Goal: Task Accomplishment & Management: Use online tool/utility

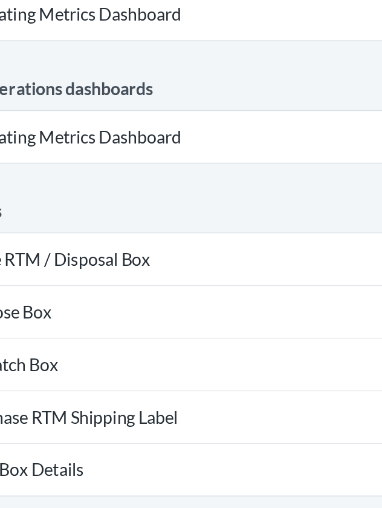
scroll to position [589, 0]
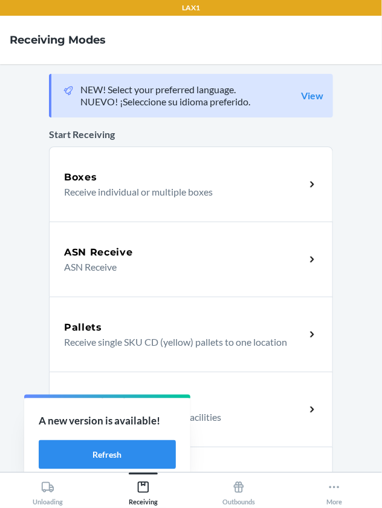
click at [172, 186] on p "Receive individual or multiple boxes" at bounding box center [180, 192] width 232 height 15
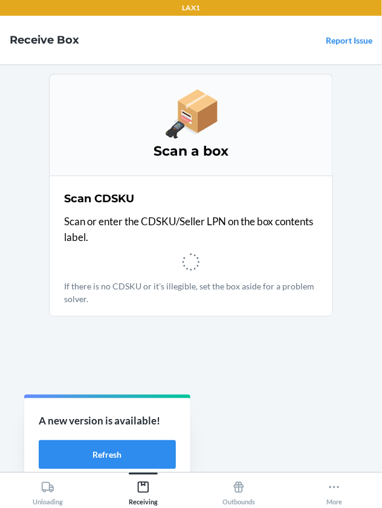
click at [95, 59] on nav "Receive Box Report Issue" at bounding box center [191, 40] width 382 height 48
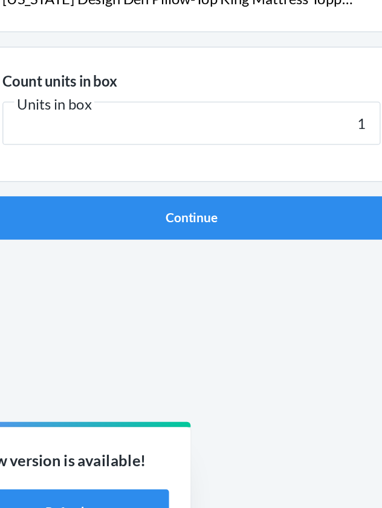
type input "1"
click at [49, 243] on button "Continue" at bounding box center [191, 257] width 284 height 29
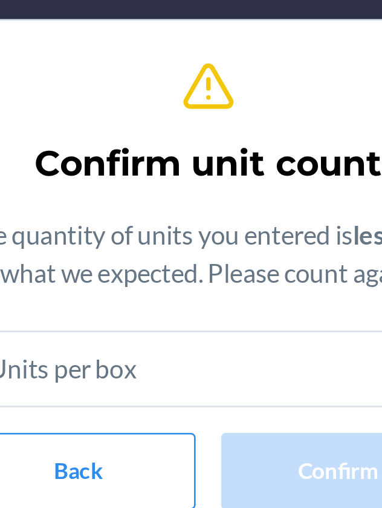
scroll to position [36, 0]
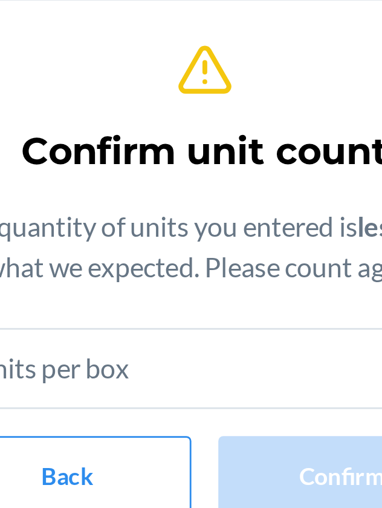
click at [220, 200] on h2 "Confirm unit count" at bounding box center [191, 208] width 132 height 19
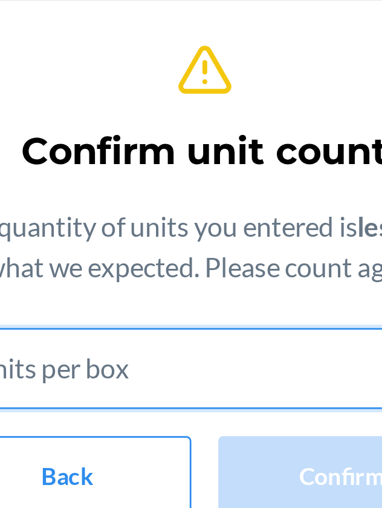
click at [200, 286] on input "text" at bounding box center [191, 286] width 188 height 29
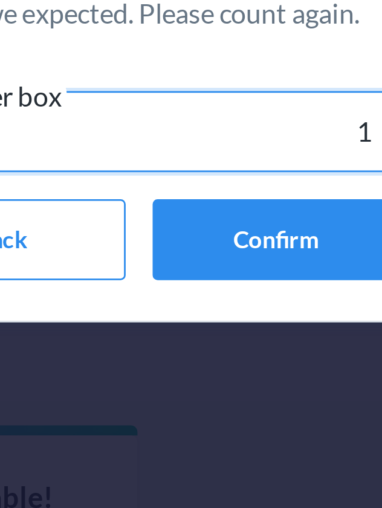
type input "1"
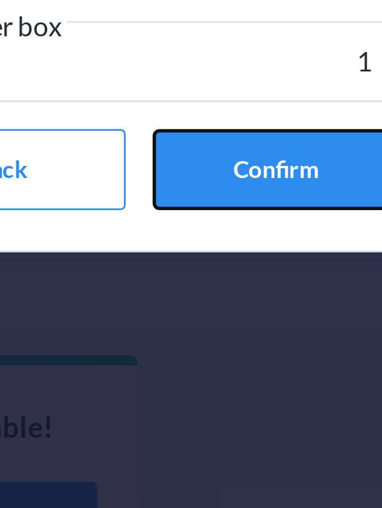
click at [240, 326] on button "Confirm" at bounding box center [240, 327] width 89 height 29
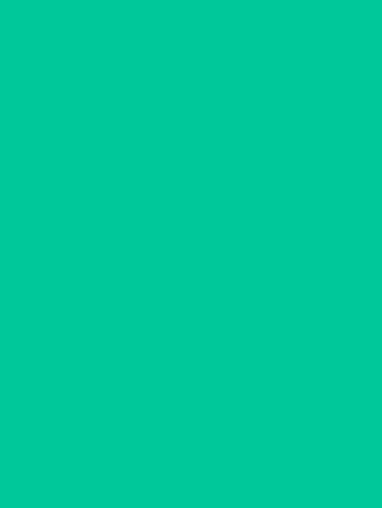
scroll to position [36, 0]
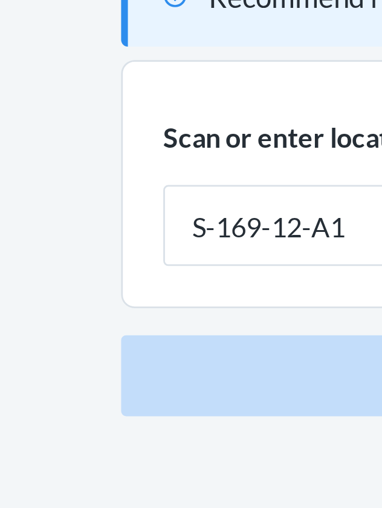
type input "S-169-12-A1"
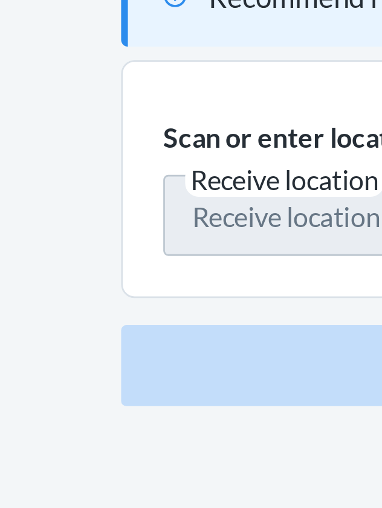
scroll to position [56, 0]
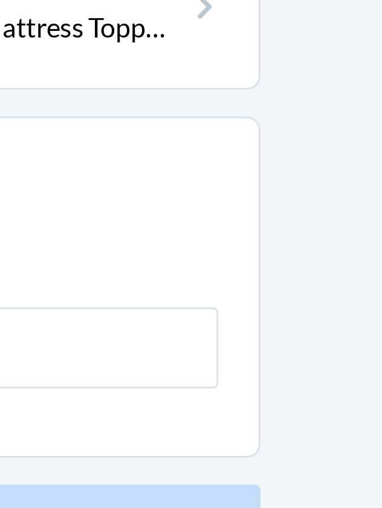
type input "1"
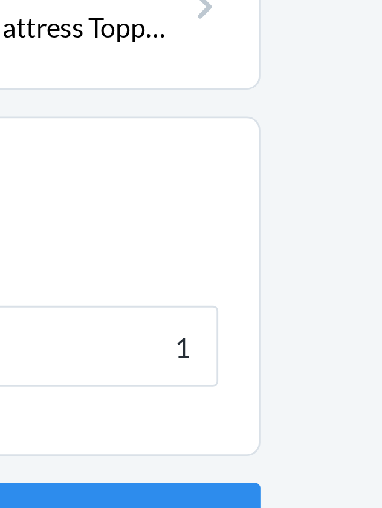
click button "Continue" at bounding box center [191, 328] width 284 height 29
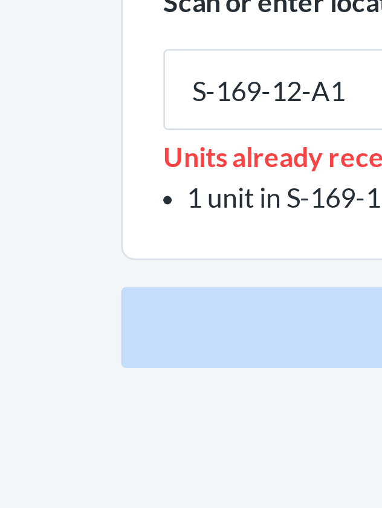
type input "S-169-12-A1"
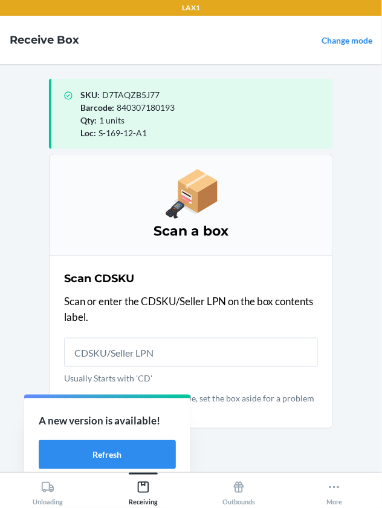
scroll to position [38, 0]
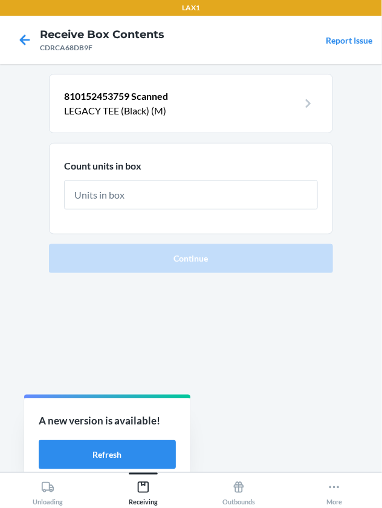
scroll to position [38, 0]
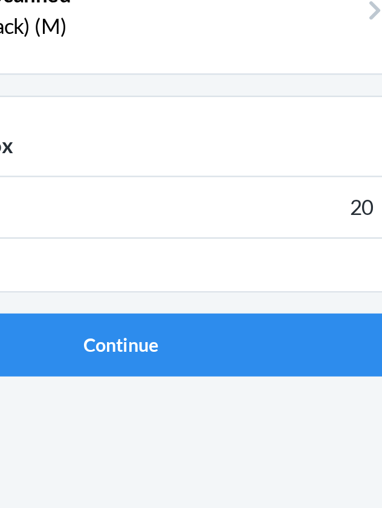
type input "20"
click at [49, 243] on button "Continue" at bounding box center [191, 257] width 284 height 29
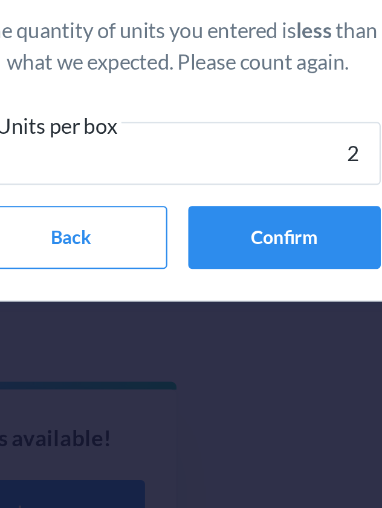
type input "20"
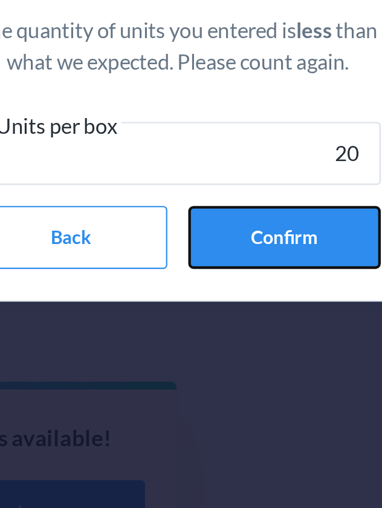
click at [241, 329] on button "Confirm" at bounding box center [240, 327] width 89 height 29
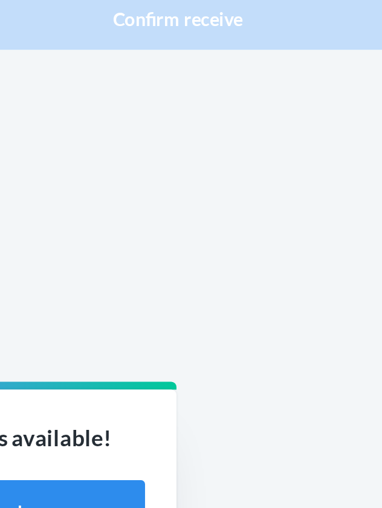
scroll to position [38, 0]
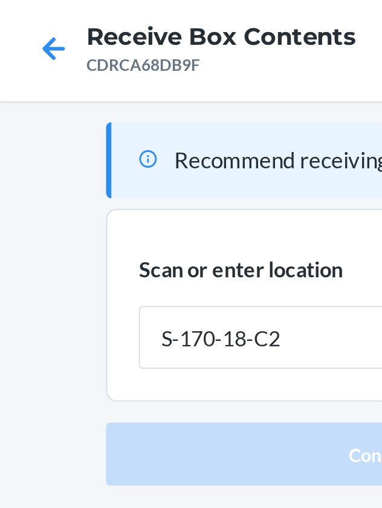
type input "S-170-18-C2"
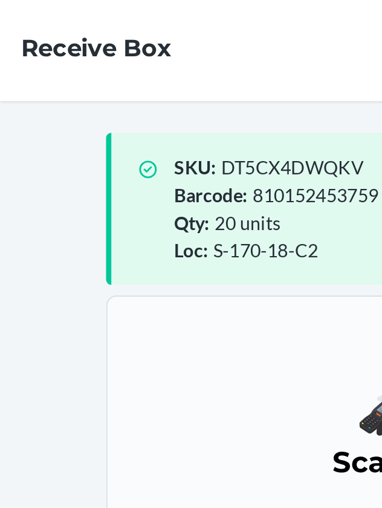
scroll to position [38, 0]
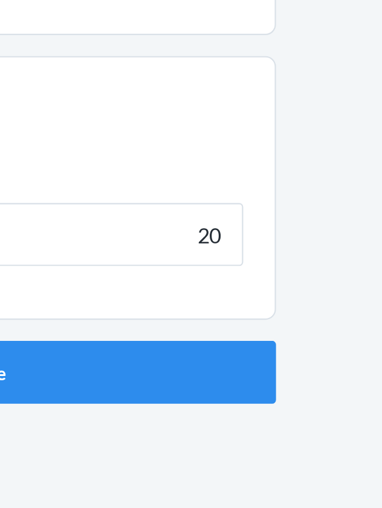
type input "20"
click at [49, 314] on button "Continue" at bounding box center [191, 328] width 284 height 29
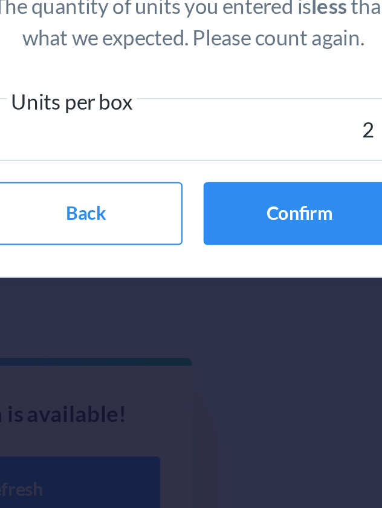
type input "20"
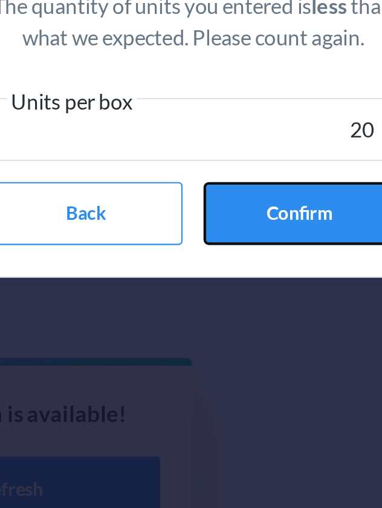
click at [247, 326] on button "Confirm" at bounding box center [240, 327] width 89 height 29
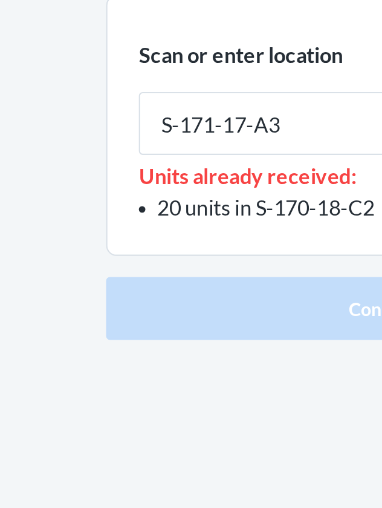
type input "S-171-17-A3"
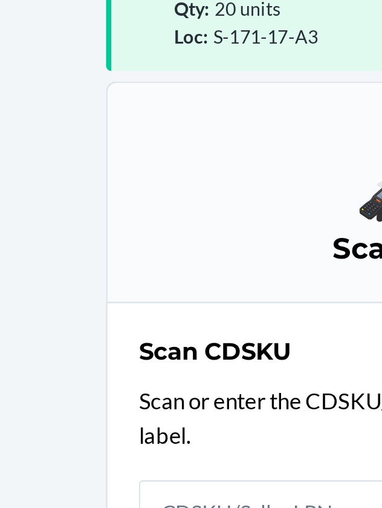
scroll to position [56, 0]
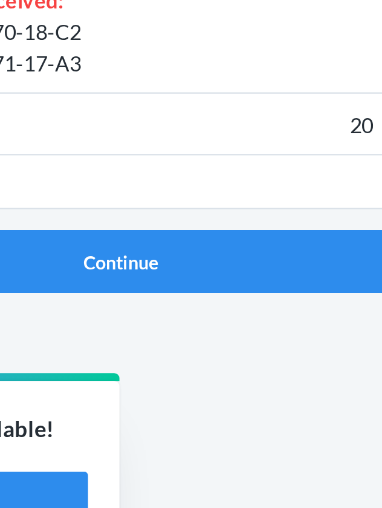
type input "20"
click at [49, 329] on button "Continue" at bounding box center [191, 343] width 284 height 29
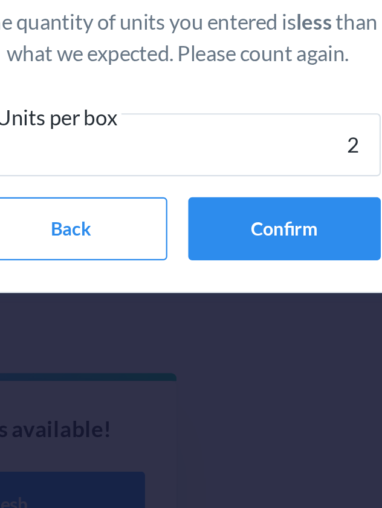
type input "20"
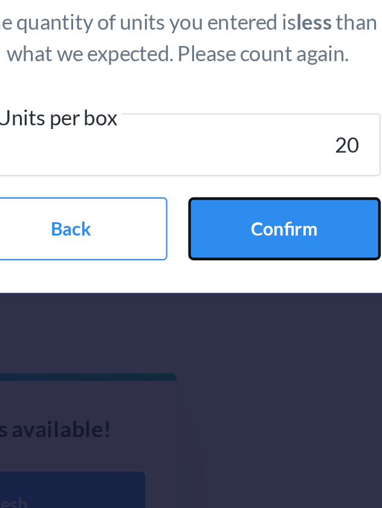
click at [249, 326] on button "Confirm" at bounding box center [240, 327] width 89 height 29
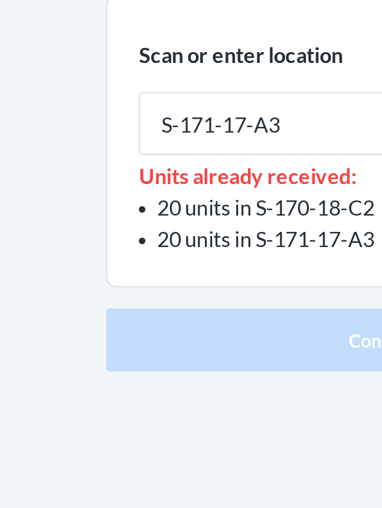
type input "S-171-17-A3"
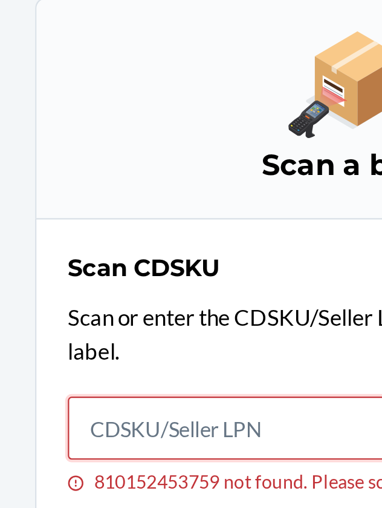
scroll to position [56, 0]
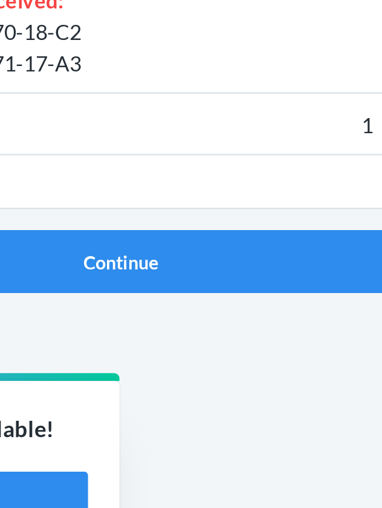
type input "12"
click button "Continue" at bounding box center [191, 343] width 284 height 29
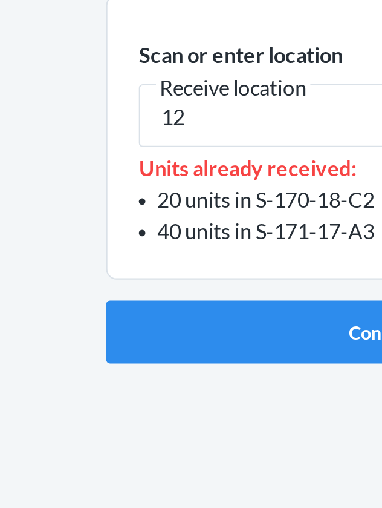
type input "1"
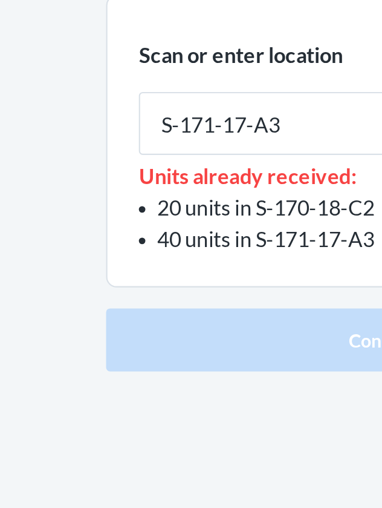
type input "S-171-17-A3"
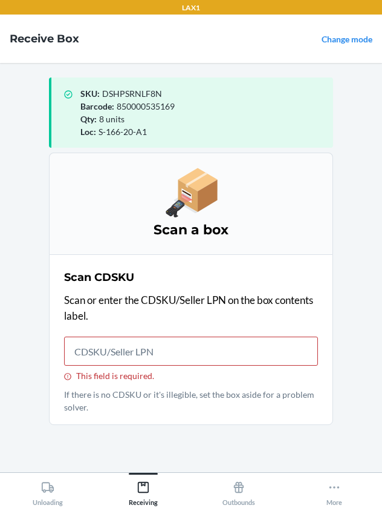
scroll to position [56, 0]
click at [92, 336] on input "This field is required." at bounding box center [191, 350] width 254 height 29
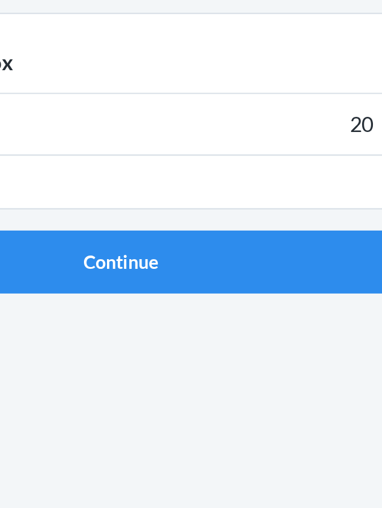
type input "20"
click at [49, 242] on button "Continue" at bounding box center [191, 256] width 284 height 29
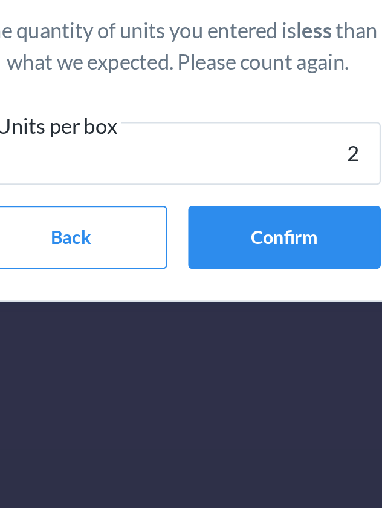
type input "20"
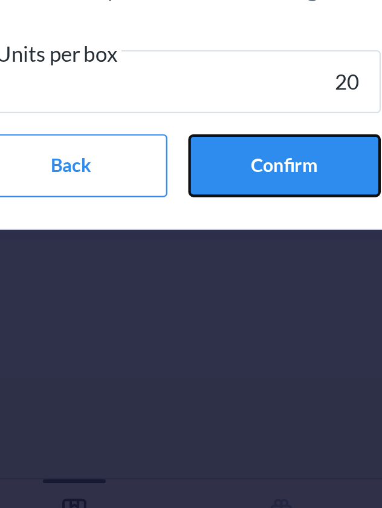
click at [245, 331] on button "Confirm" at bounding box center [240, 327] width 89 height 29
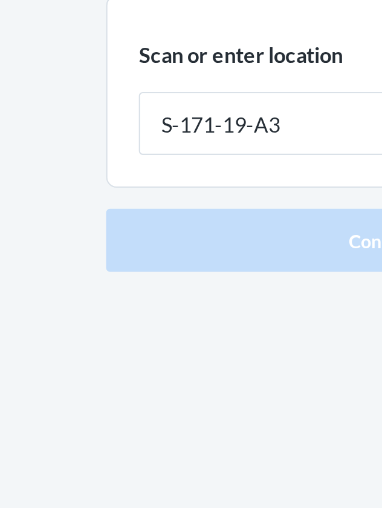
type input "S-171-19-A3"
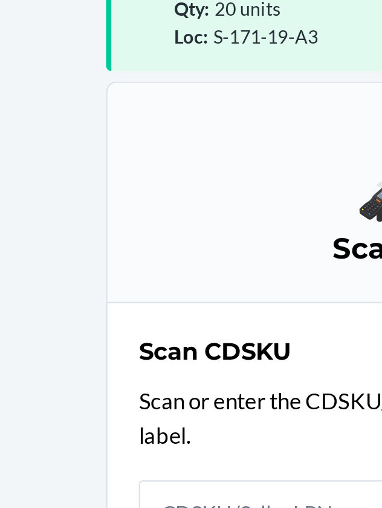
scroll to position [56, 0]
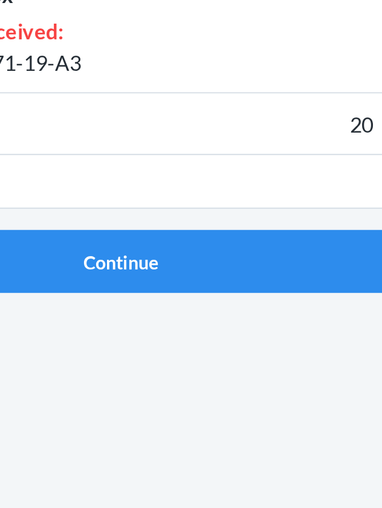
type input "20"
click at [49, 313] on button "Continue" at bounding box center [191, 327] width 284 height 29
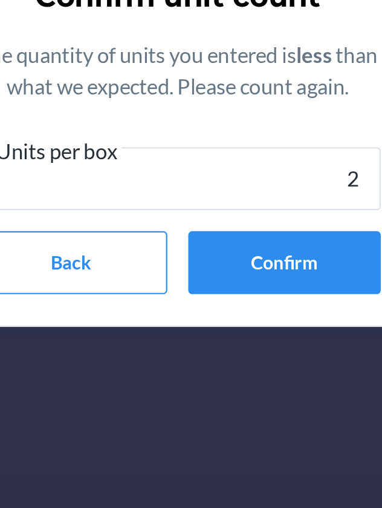
type input "20"
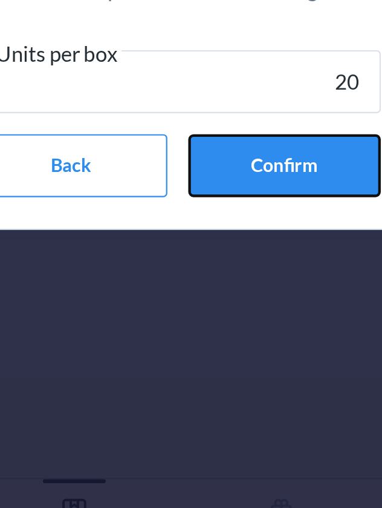
click at [240, 324] on button "Confirm" at bounding box center [240, 327] width 89 height 29
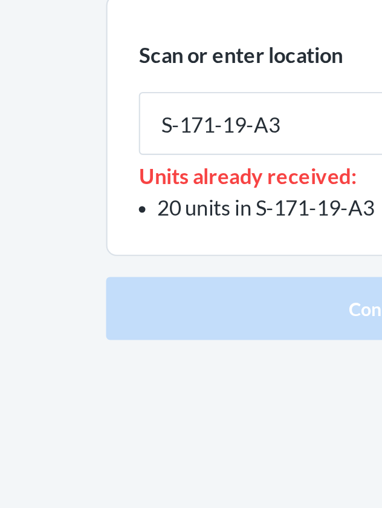
type input "S-171-19-A3"
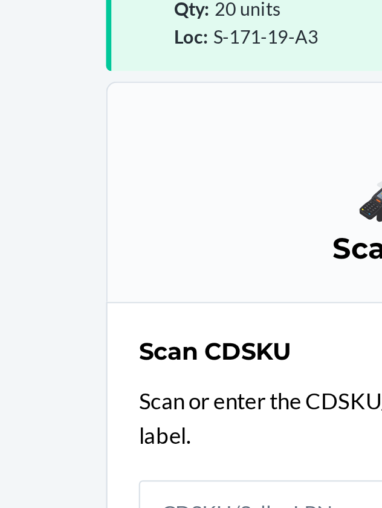
scroll to position [56, 0]
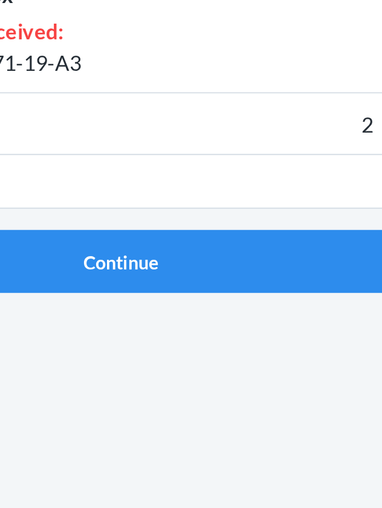
type input "20"
click button "Continue" at bounding box center [191, 327] width 284 height 29
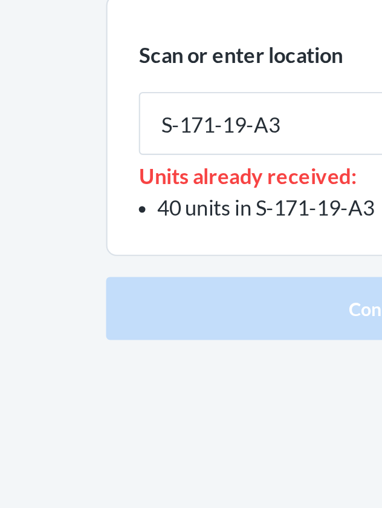
type input "S-171-19-A3"
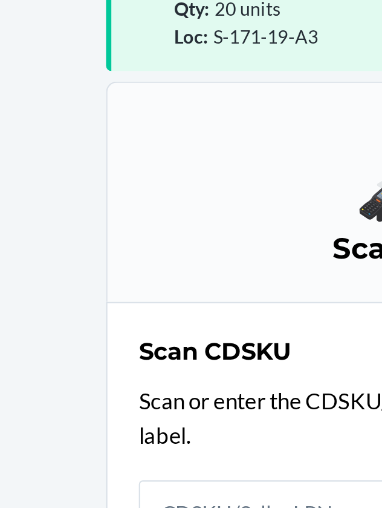
scroll to position [56, 0]
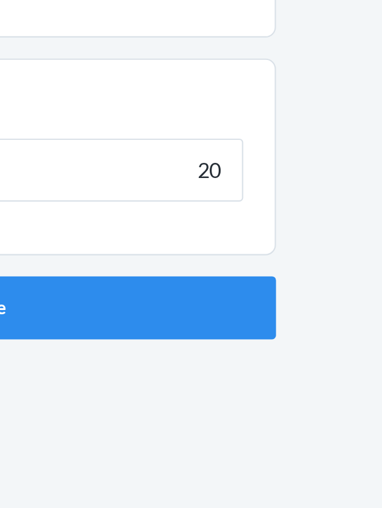
type input "20"
click at [49, 242] on button "Continue" at bounding box center [191, 256] width 284 height 29
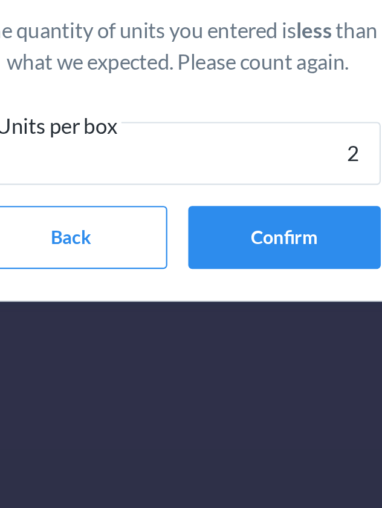
type input "20"
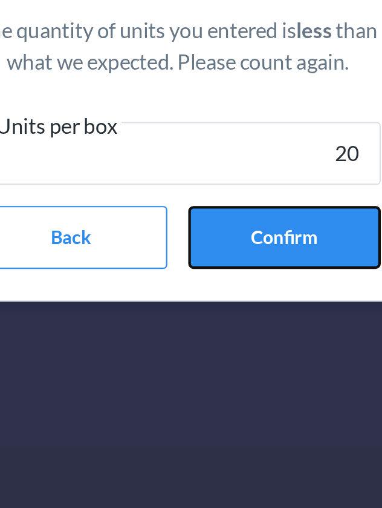
click at [240, 325] on button "Confirm" at bounding box center [240, 327] width 89 height 29
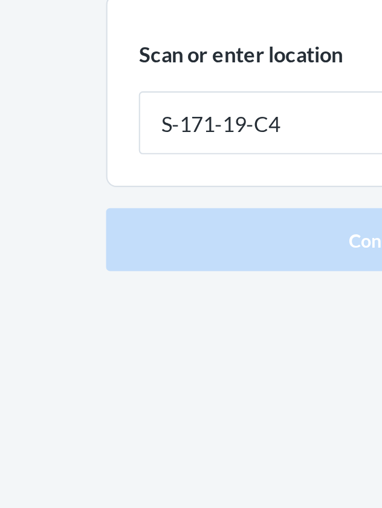
type input "S-171-19-C4"
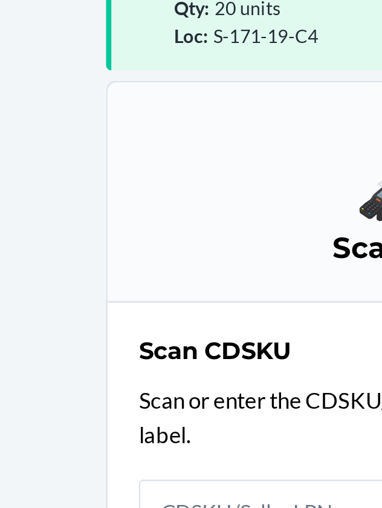
scroll to position [56, 0]
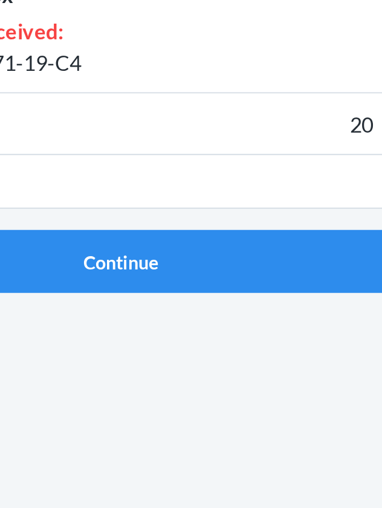
type input "20"
click at [49, 313] on button "Continue" at bounding box center [191, 327] width 284 height 29
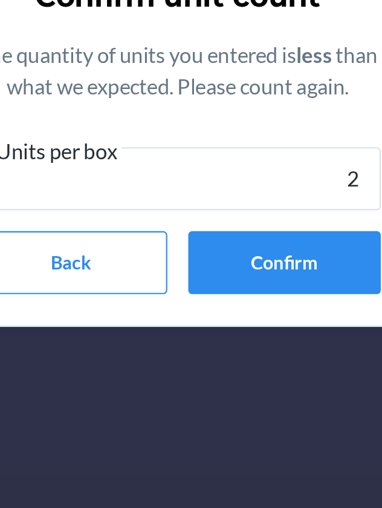
type input "20"
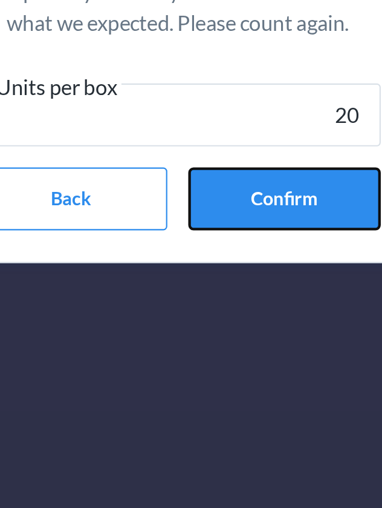
click at [245, 326] on button "Confirm" at bounding box center [240, 327] width 89 height 29
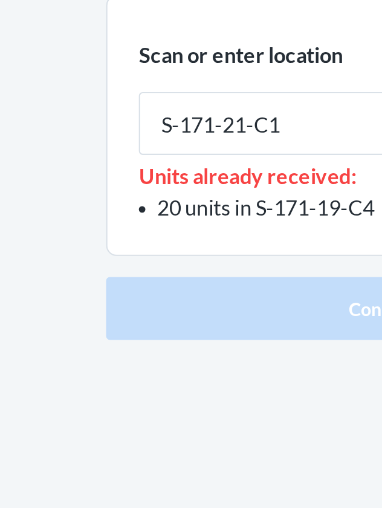
type input "S-171-21-C1"
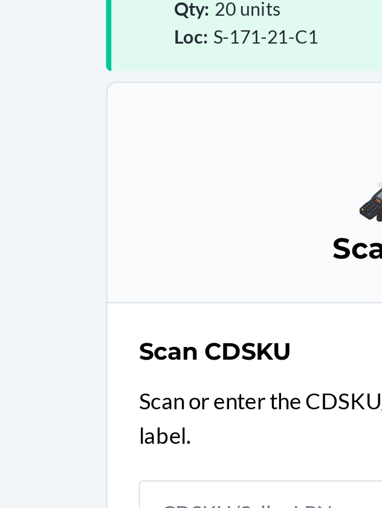
scroll to position [56, 0]
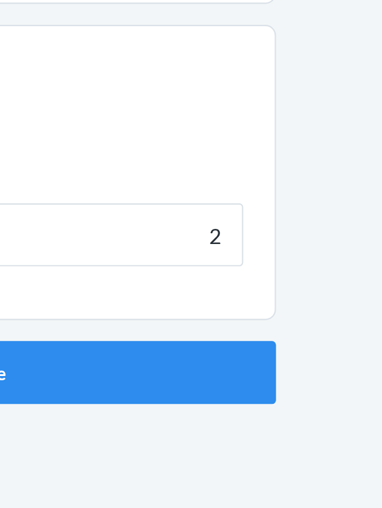
type input "20"
click button "Continue" at bounding box center [191, 341] width 284 height 29
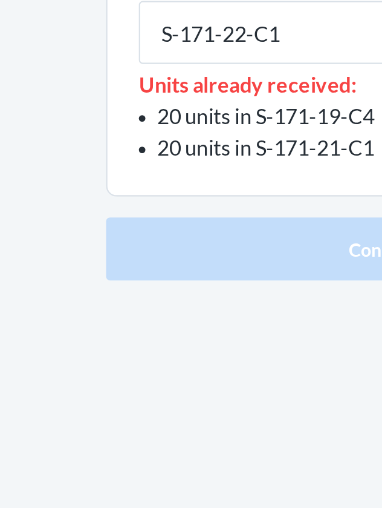
type input "S-171-22-C1"
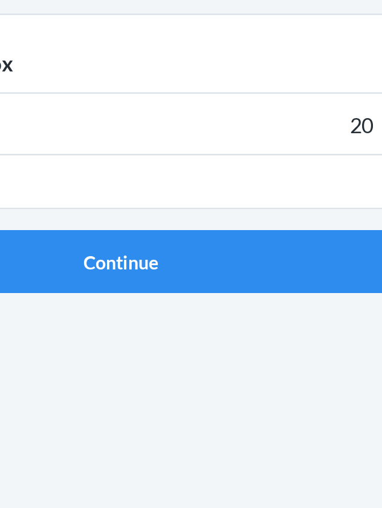
type input "20"
click at [49, 281] on button "Continue" at bounding box center [191, 295] width 284 height 29
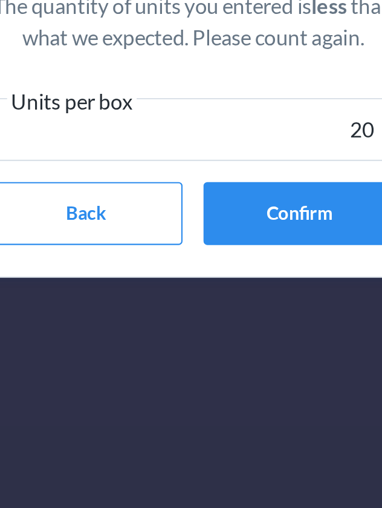
type input "20"
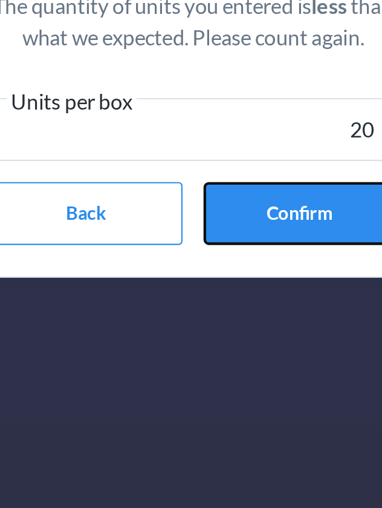
click at [242, 326] on button "Confirm" at bounding box center [240, 327] width 89 height 29
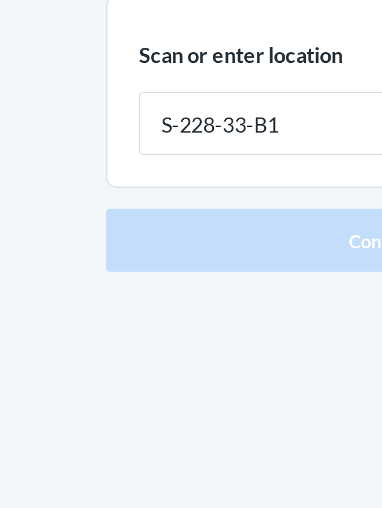
type input "S-228-33-B1"
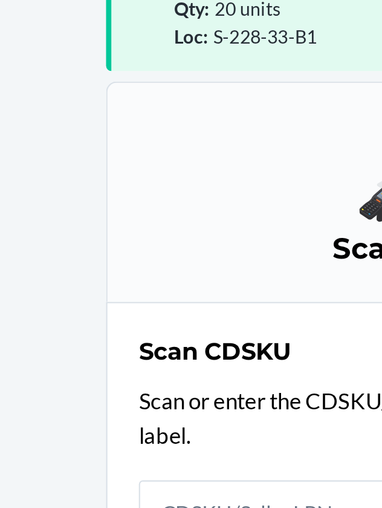
scroll to position [56, 0]
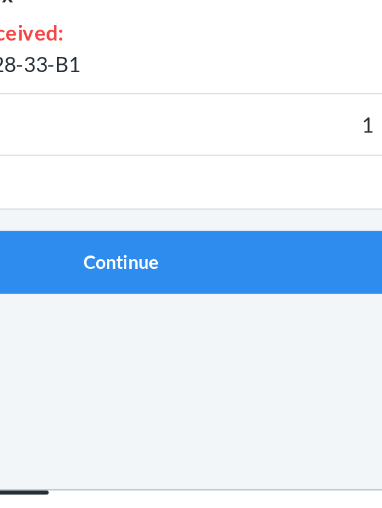
type input "13"
click button "Continue" at bounding box center [191, 367] width 284 height 29
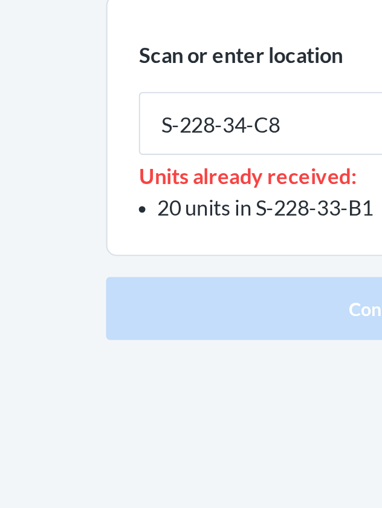
type input "S-228-34-C8"
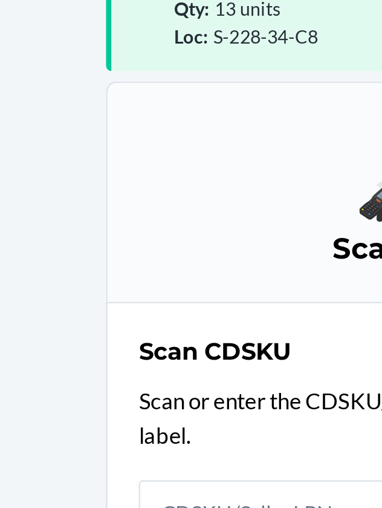
scroll to position [56, 0]
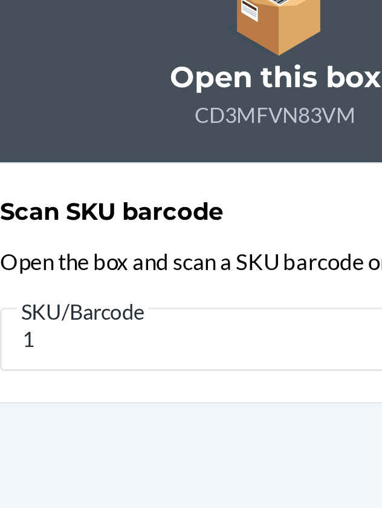
type input "15"
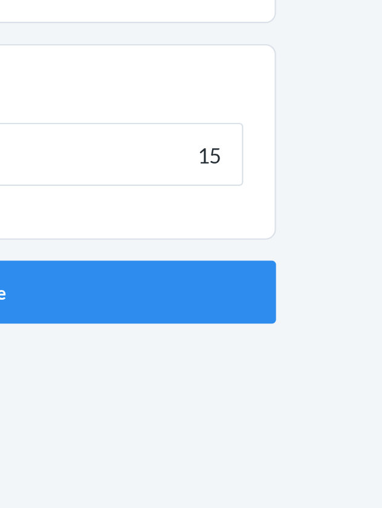
type input "15"
click at [49, 281] on button "Continue" at bounding box center [191, 295] width 284 height 29
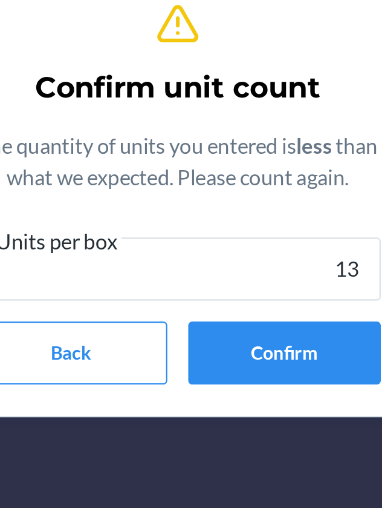
type input "13"
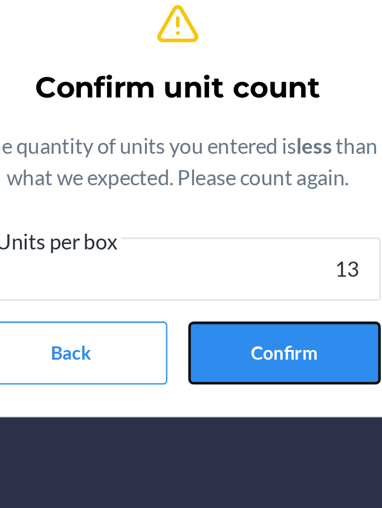
click at [243, 326] on button "Confirm" at bounding box center [240, 327] width 89 height 29
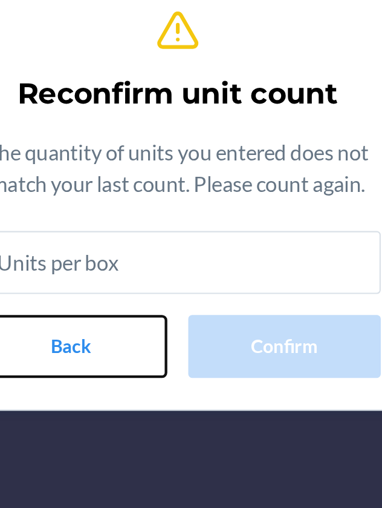
click at [131, 325] on button "Back" at bounding box center [141, 324] width 89 height 29
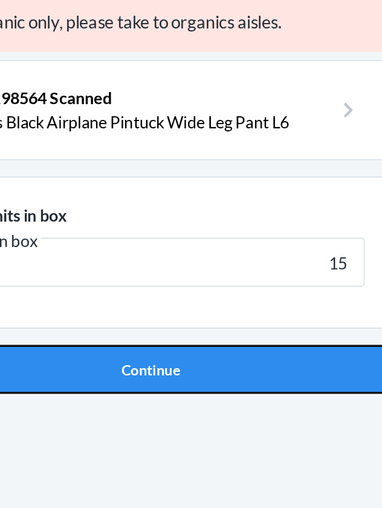
click at [185, 295] on button "Continue" at bounding box center [191, 295] width 284 height 29
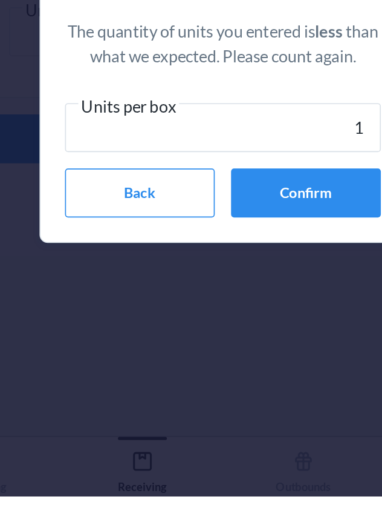
type input "15"
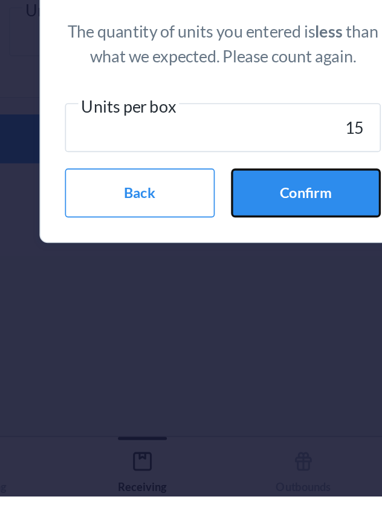
click at [232, 336] on button "Confirm" at bounding box center [240, 327] width 89 height 29
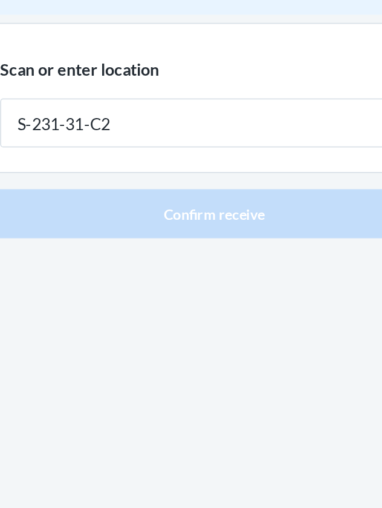
type input "S-231-31-C2"
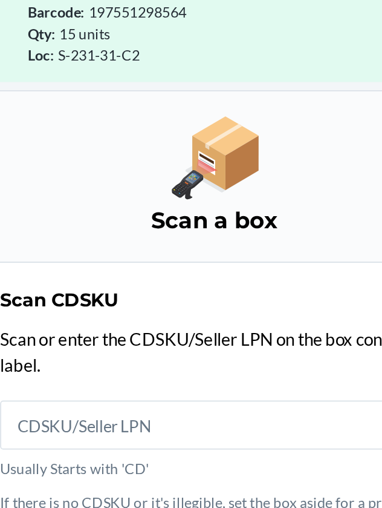
scroll to position [56, 0]
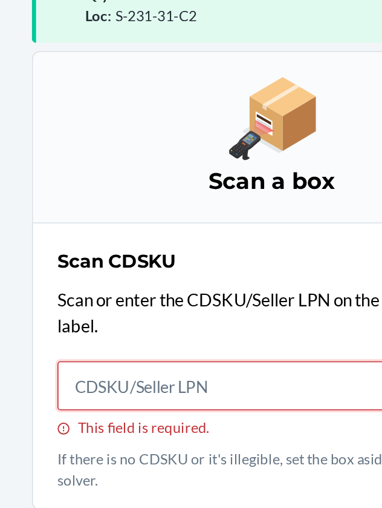
click at [153, 336] on input "This field is required." at bounding box center [191, 350] width 254 height 29
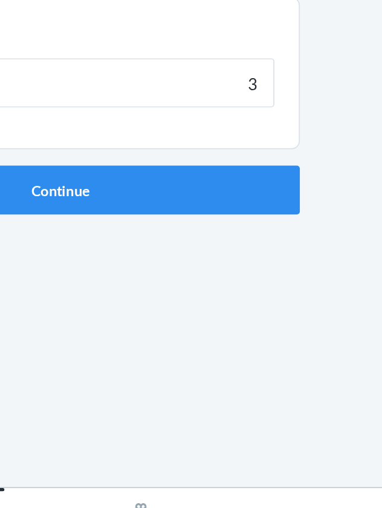
type input "35"
click button "Continue" at bounding box center [191, 295] width 284 height 29
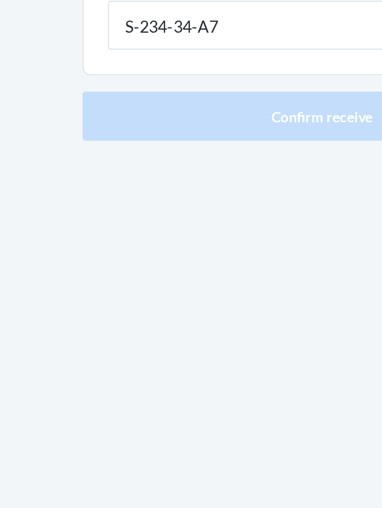
type input "S-234-34-A7"
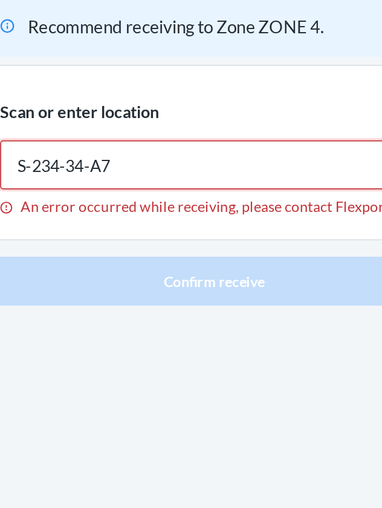
type input "S-234-34-A7"
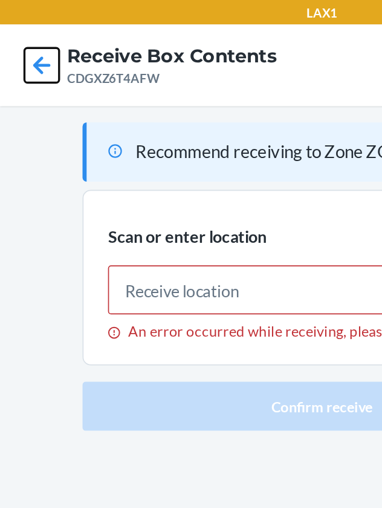
click at [22, 34] on icon at bounding box center [25, 38] width 21 height 21
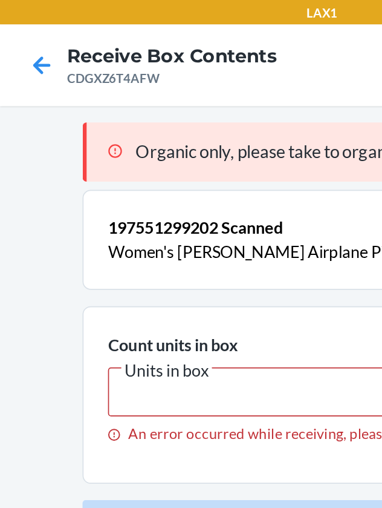
type input "35"
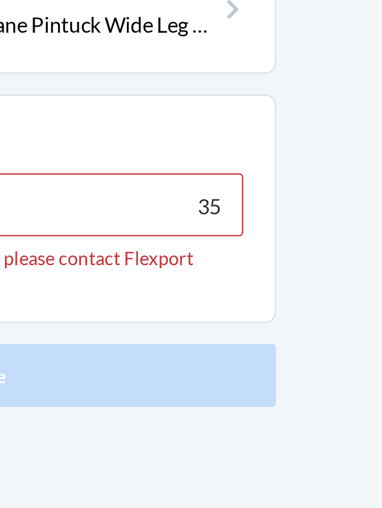
scroll to position [56, 0]
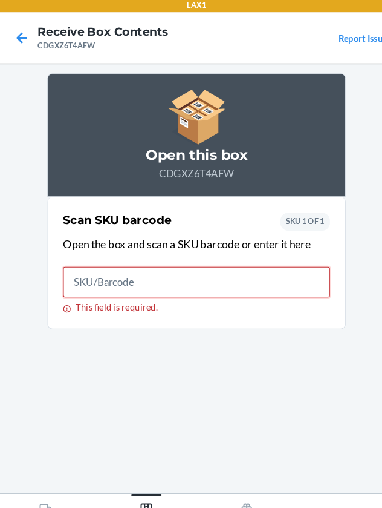
click at [74, 267] on input "This field is required." at bounding box center [191, 271] width 254 height 29
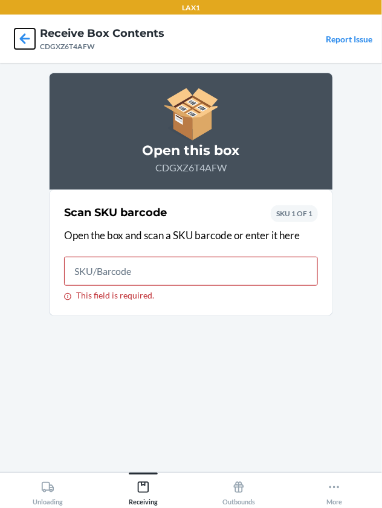
click at [26, 38] on icon at bounding box center [25, 38] width 10 height 10
click at [22, 36] on icon at bounding box center [25, 38] width 10 height 10
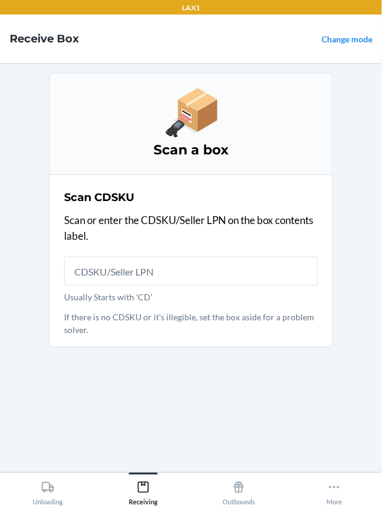
click at [100, 269] on input "Usually Starts with 'CD'" at bounding box center [191, 271] width 254 height 29
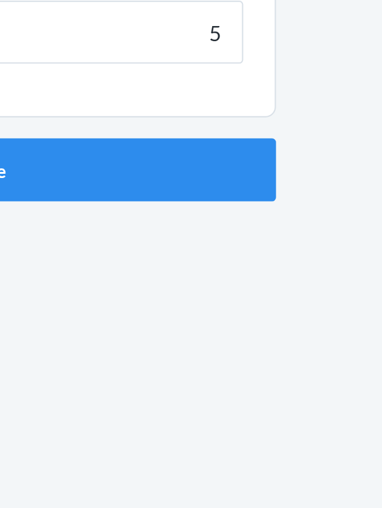
type input "5"
click at [49, 281] on button "Continue" at bounding box center [191, 295] width 284 height 29
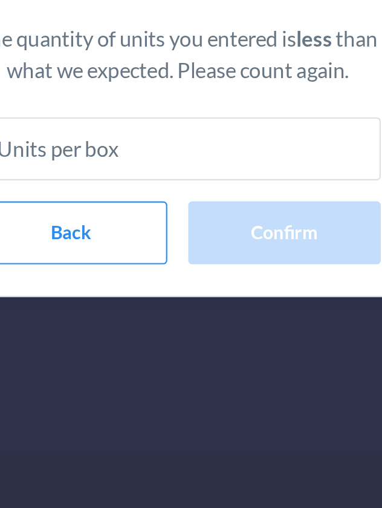
type input "5"
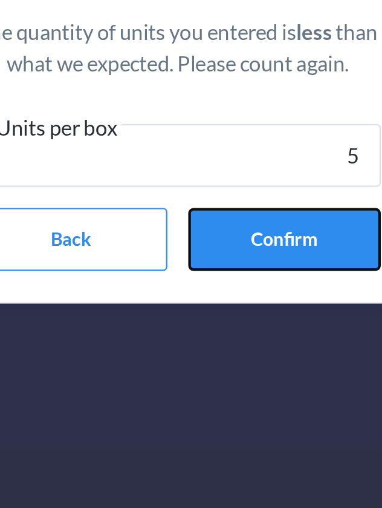
click at [241, 325] on button "Confirm" at bounding box center [240, 327] width 89 height 29
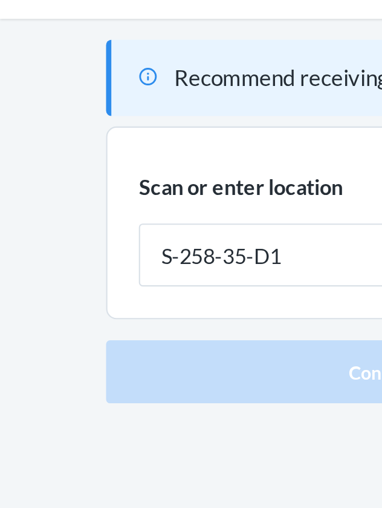
type input "S-258-35-D1"
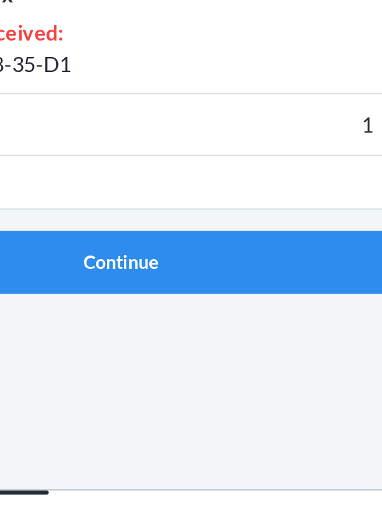
type input "14"
click button "Continue" at bounding box center [191, 367] width 284 height 29
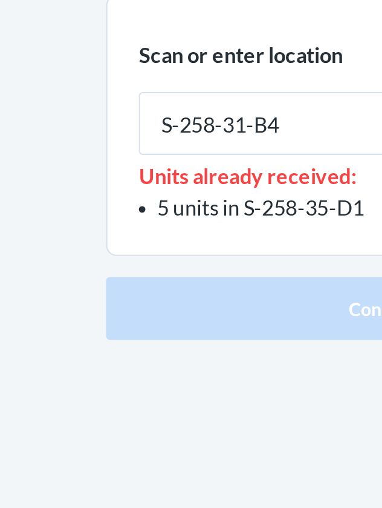
type input "S-258-31-B4"
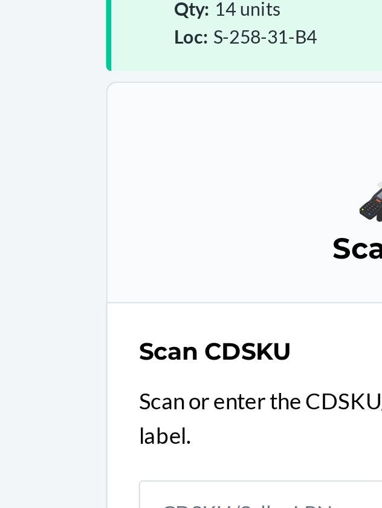
scroll to position [56, 0]
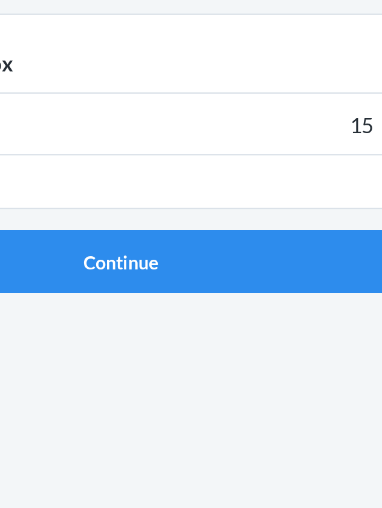
type input "15"
click at [49, 281] on button "Continue" at bounding box center [191, 295] width 284 height 29
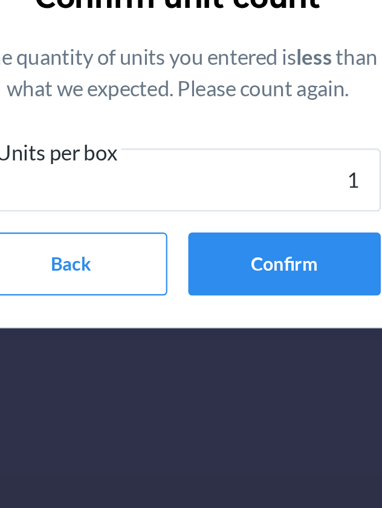
type input "15"
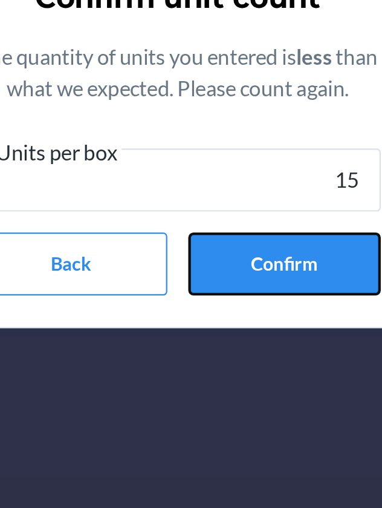
click at [241, 327] on button "Confirm" at bounding box center [240, 327] width 89 height 29
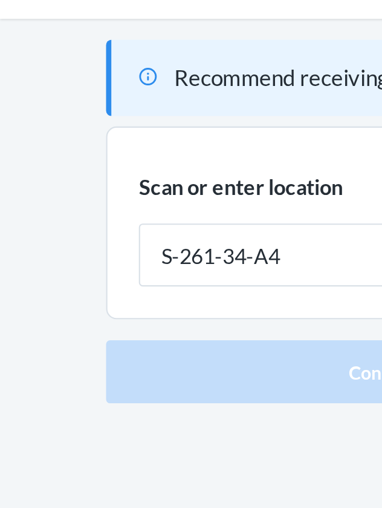
type input "S-261-34-A4"
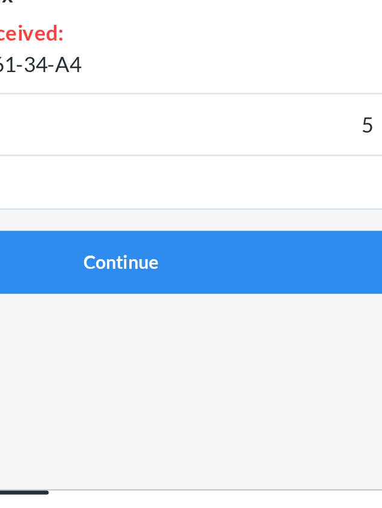
type input "5"
click at [49, 353] on button "Continue" at bounding box center [191, 367] width 284 height 29
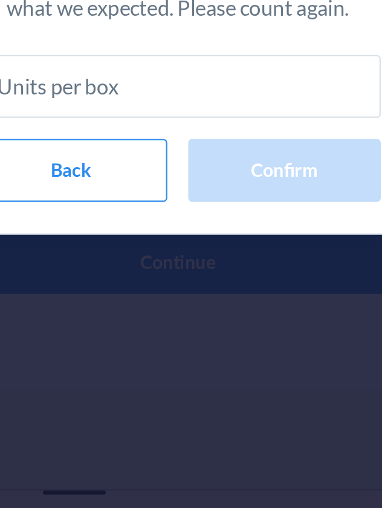
type input "5"
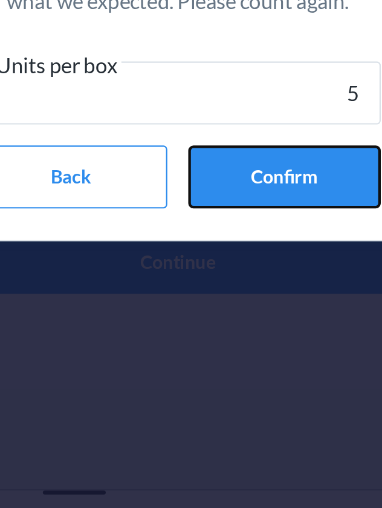
click at [232, 332] on button "Confirm" at bounding box center [240, 327] width 89 height 29
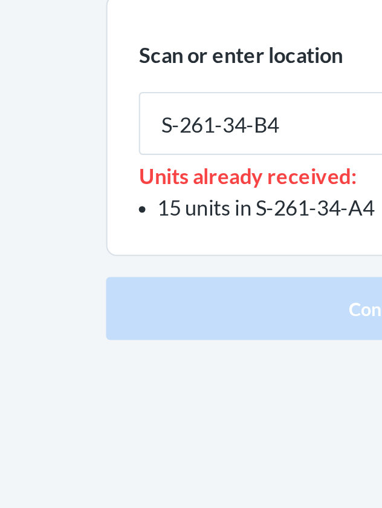
type input "S-261-34-B4"
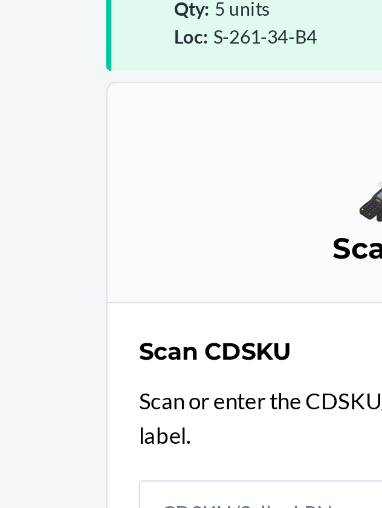
scroll to position [56, 0]
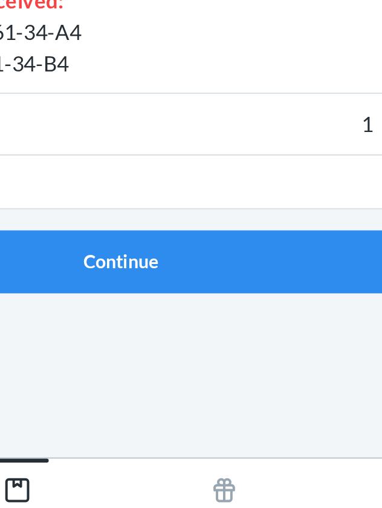
type input "15"
click button "Continue" at bounding box center [191, 381] width 284 height 29
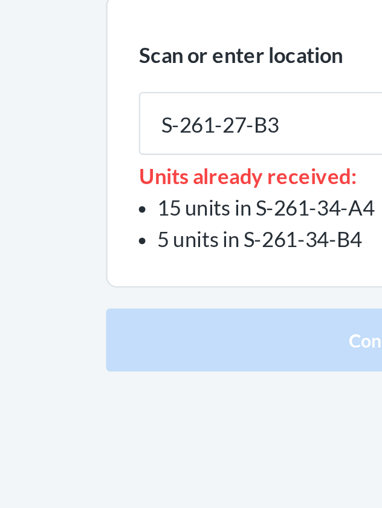
type input "S-261-27-B3"
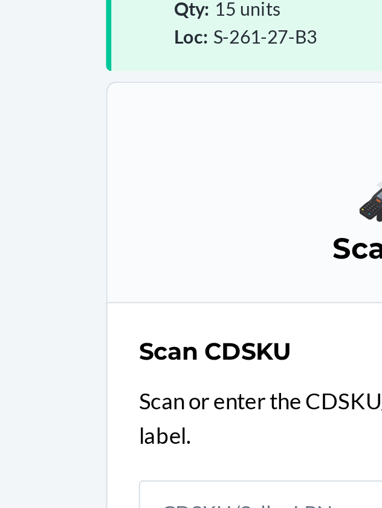
scroll to position [56, 0]
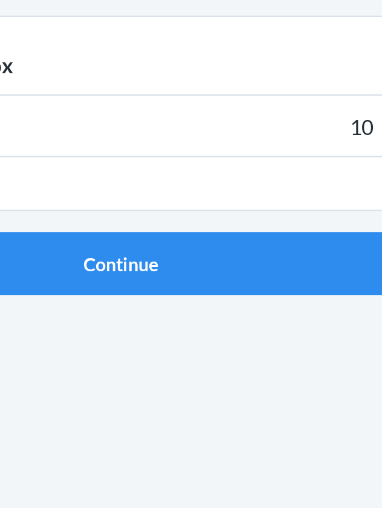
type input "10"
click at [49, 281] on button "Continue" at bounding box center [191, 295] width 284 height 29
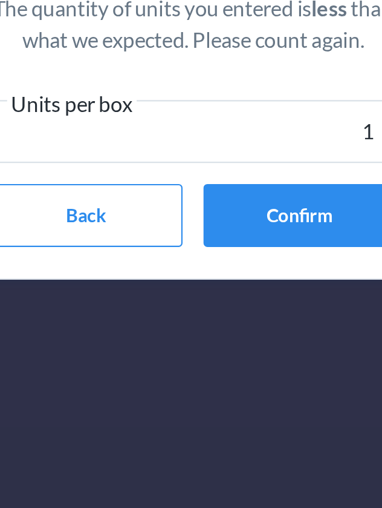
type input "10"
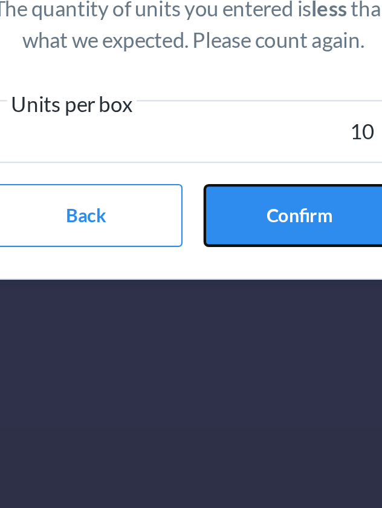
click at [238, 326] on button "Confirm" at bounding box center [240, 327] width 89 height 29
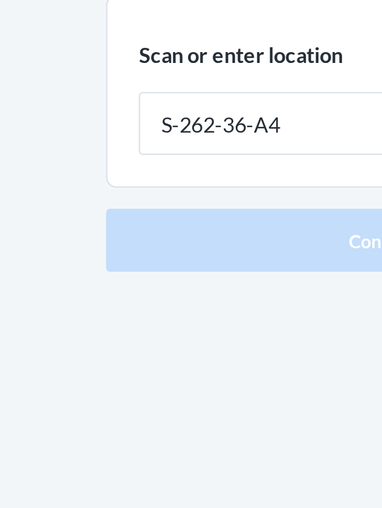
type input "S-262-36-A4"
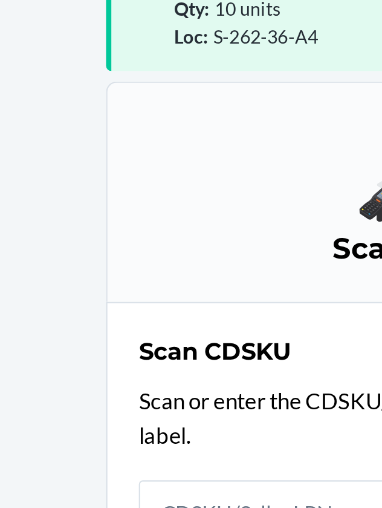
scroll to position [56, 0]
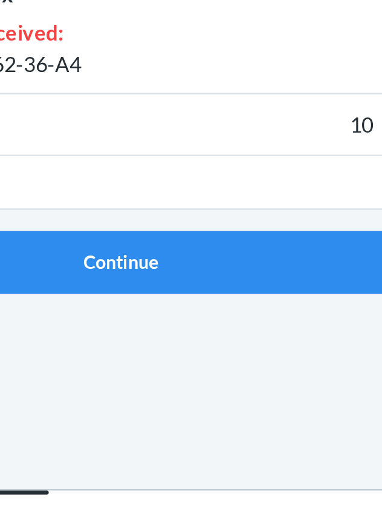
type input "10"
click at [49, 353] on button "Continue" at bounding box center [191, 367] width 284 height 29
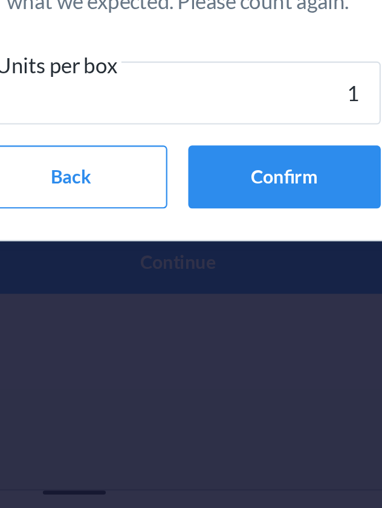
type input "10"
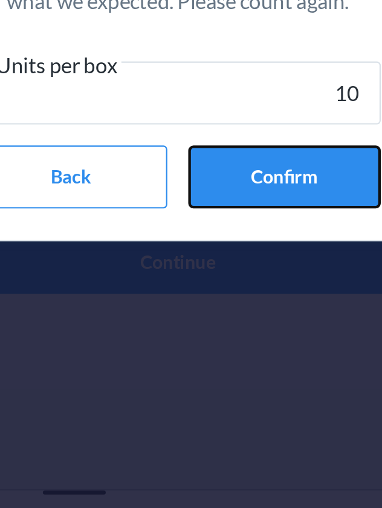
click at [243, 326] on button "Confirm" at bounding box center [240, 327] width 89 height 29
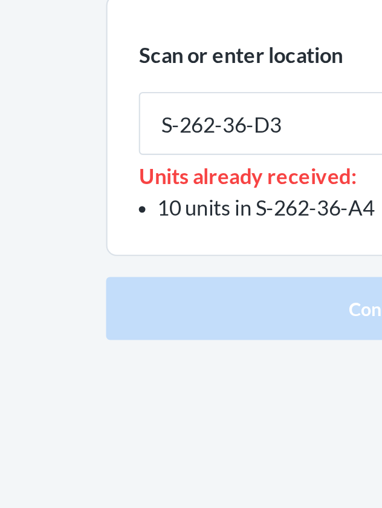
type input "S-262-36-D3"
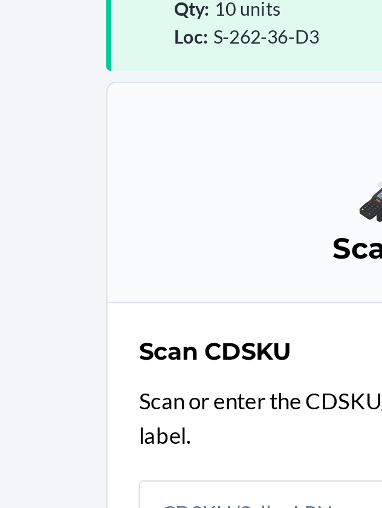
scroll to position [56, 0]
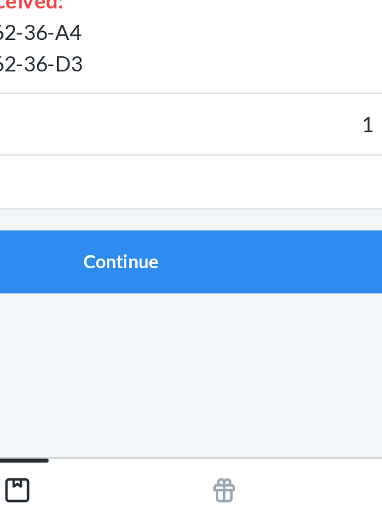
type input "15"
click button "Continue" at bounding box center [191, 381] width 284 height 29
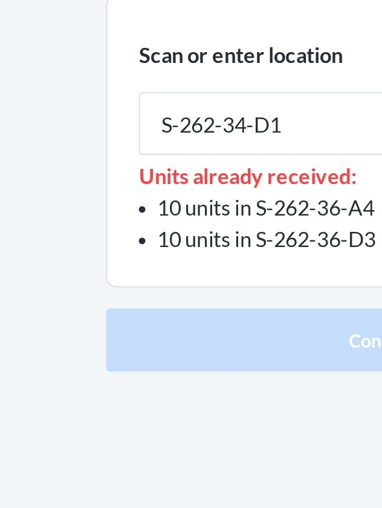
type input "S-262-34-D1"
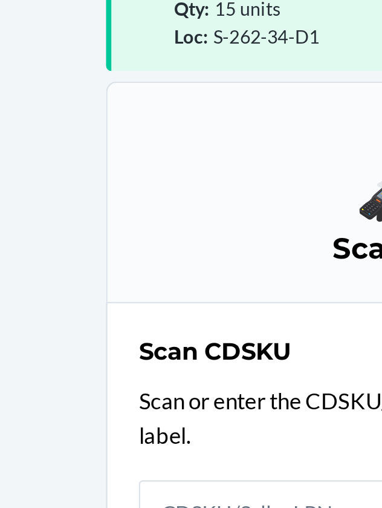
scroll to position [56, 0]
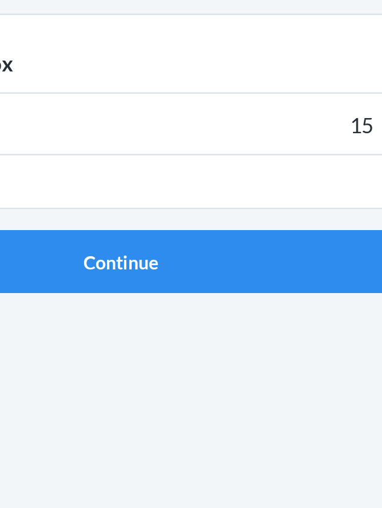
type input "15"
click at [49, 281] on button "Continue" at bounding box center [191, 295] width 284 height 29
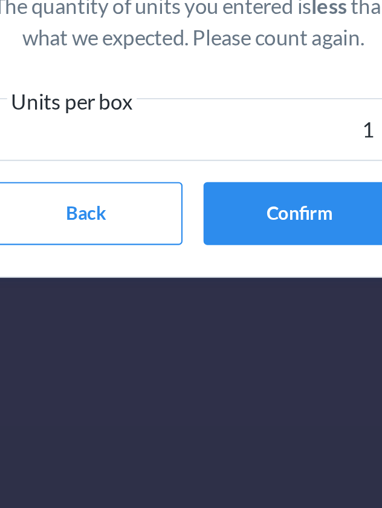
type input "15"
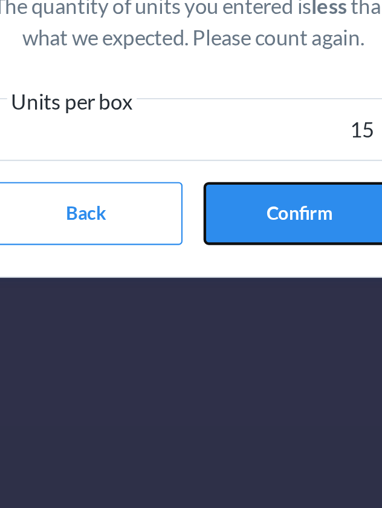
click at [233, 322] on button "Confirm" at bounding box center [240, 327] width 89 height 29
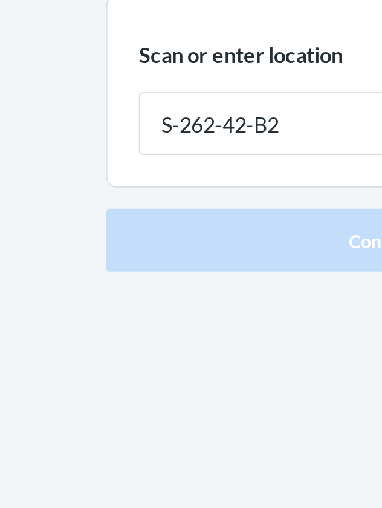
type input "S-262-42-B2"
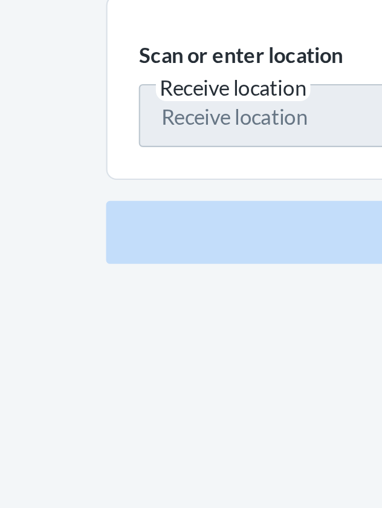
scroll to position [56, 0]
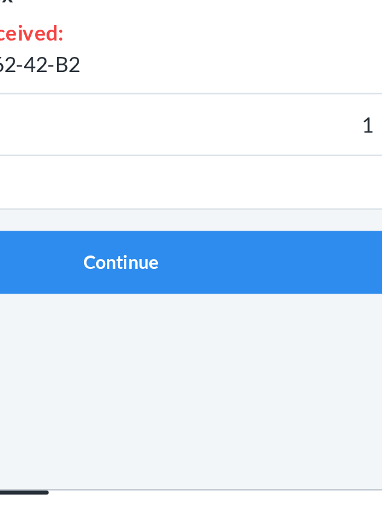
type input "15"
click button "Continue" at bounding box center [191, 367] width 284 height 29
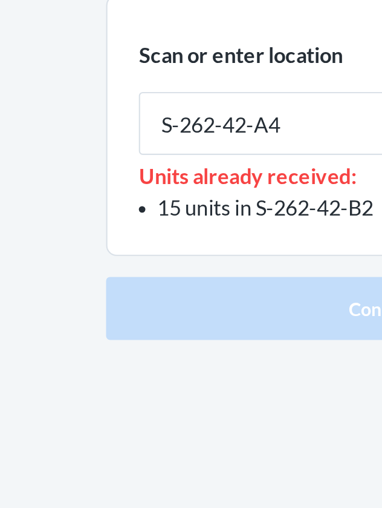
type input "S-262-42-A4"
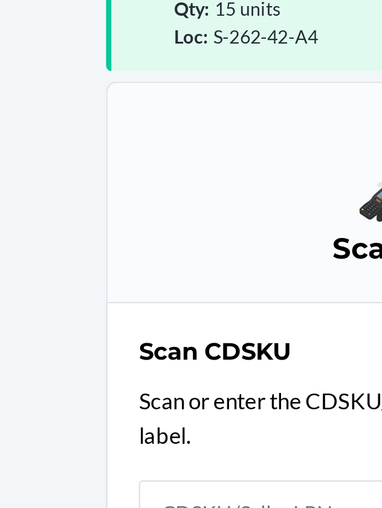
scroll to position [56, 0]
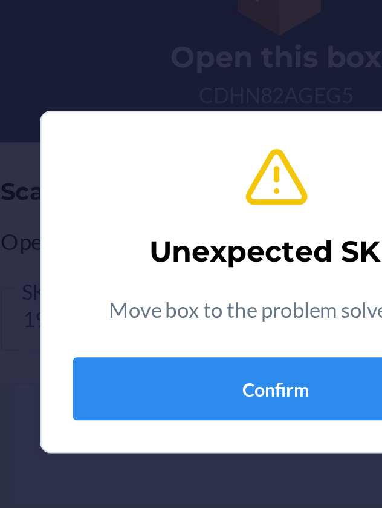
scroll to position [56, 0]
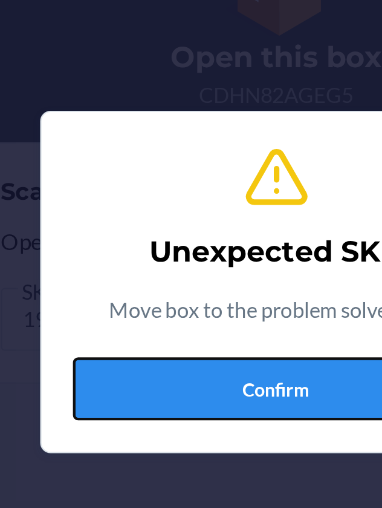
click at [195, 310] on button "Confirm" at bounding box center [191, 303] width 188 height 29
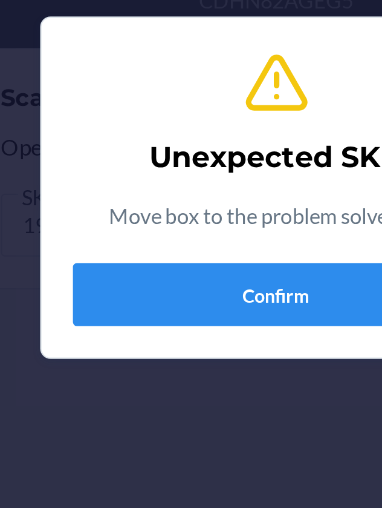
scroll to position [56, 0]
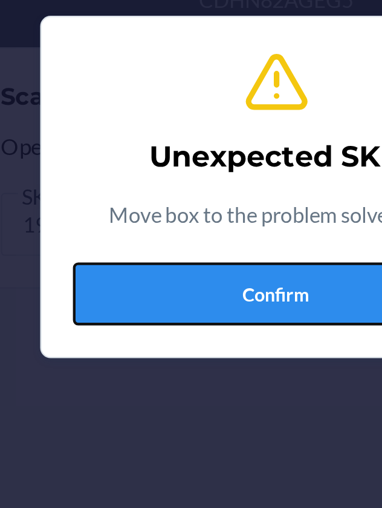
click at [195, 304] on button "Confirm" at bounding box center [191, 303] width 188 height 29
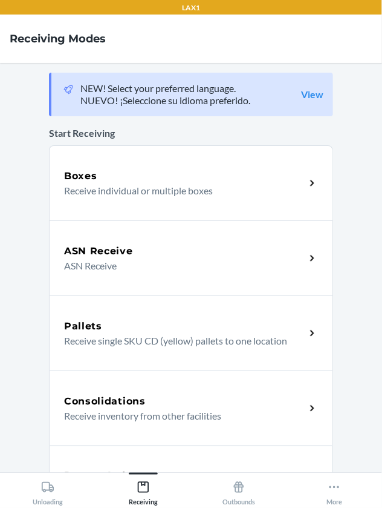
click at [168, 182] on div "Boxes" at bounding box center [184, 176] width 241 height 15
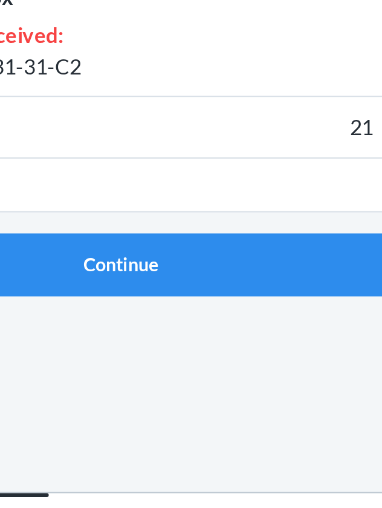
type input "21"
click at [49, 353] on button "Continue" at bounding box center [191, 367] width 284 height 29
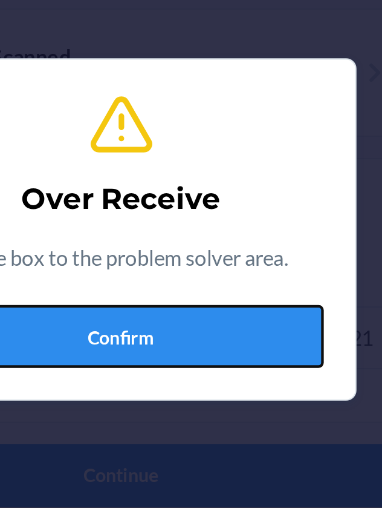
click at [206, 318] on button "Confirm" at bounding box center [191, 303] width 188 height 29
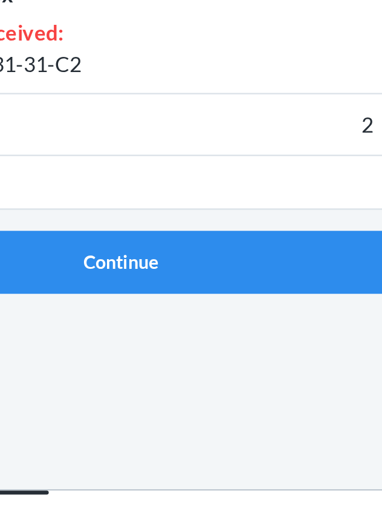
type input "20"
click button "Continue" at bounding box center [191, 367] width 284 height 29
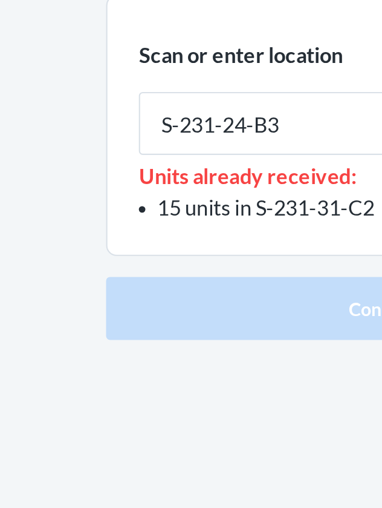
type input "S-231-24-B3"
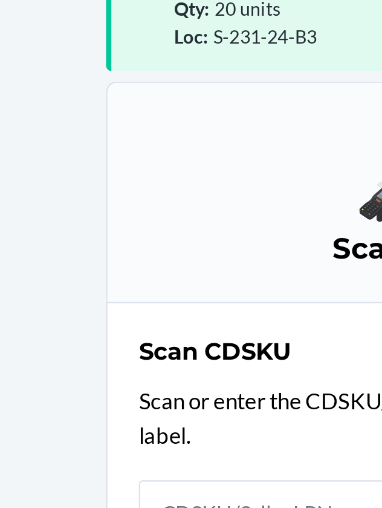
scroll to position [56, 0]
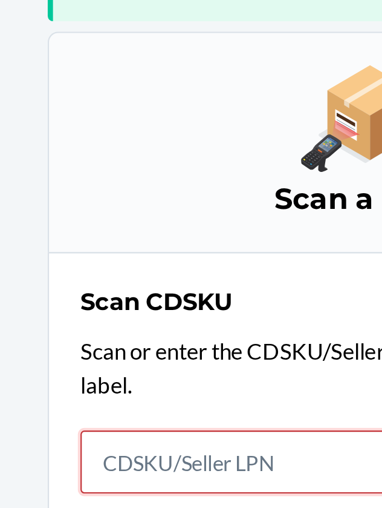
click at [67, 336] on input "This field is required." at bounding box center [191, 350] width 254 height 29
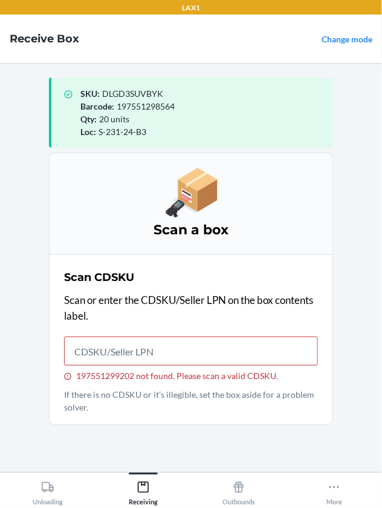
scroll to position [38, 0]
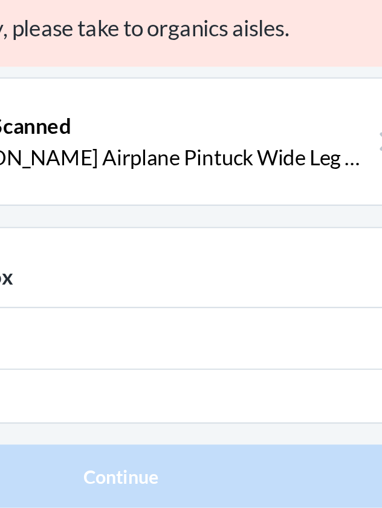
scroll to position [38, 0]
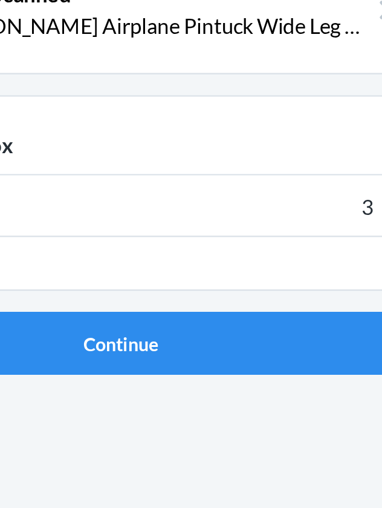
type input "35"
click button "Continue" at bounding box center [191, 295] width 284 height 29
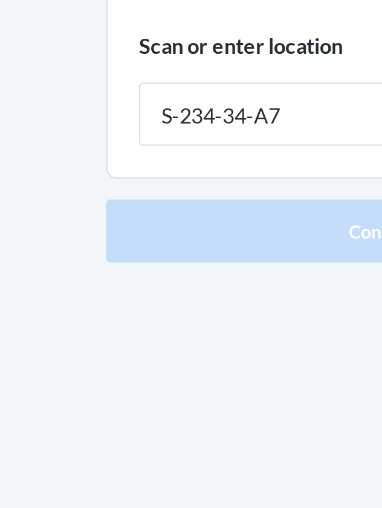
type input "S-234-34-A7"
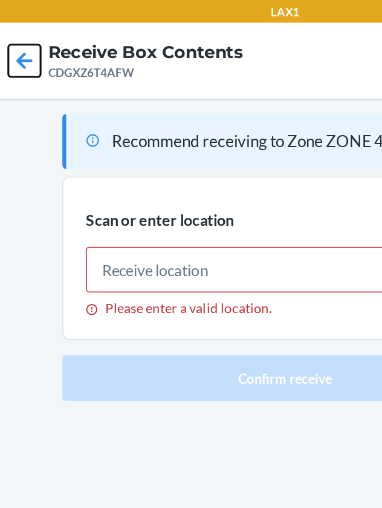
click at [33, 37] on icon at bounding box center [25, 38] width 21 height 21
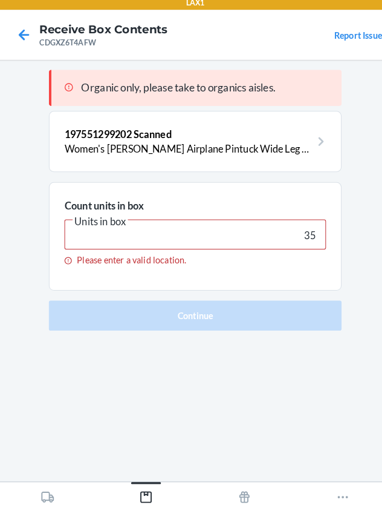
click at [190, 235] on input "35" at bounding box center [191, 232] width 254 height 29
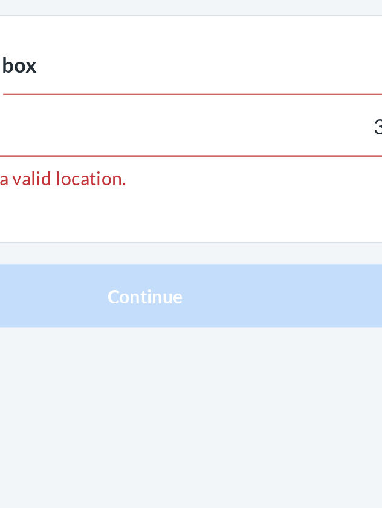
type input "35"
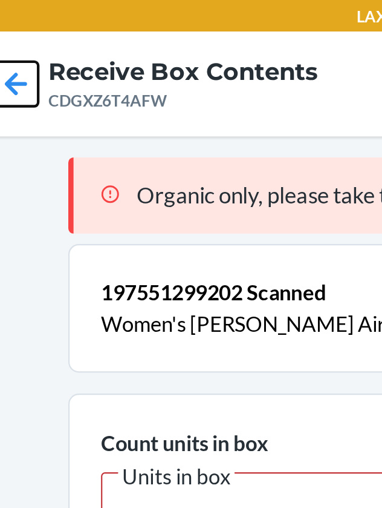
click at [27, 42] on icon at bounding box center [25, 38] width 21 height 21
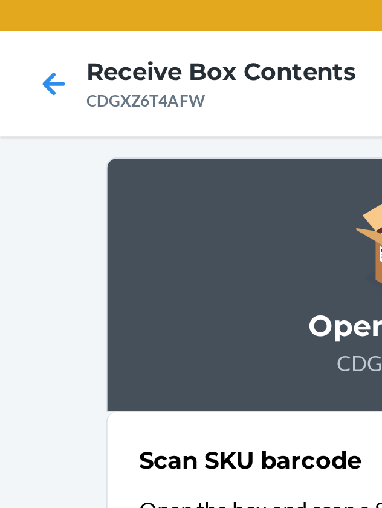
click at [111, 139] on div "Open this box CDGXZ6T4AFW" at bounding box center [191, 131] width 284 height 117
click at [21, 36] on icon at bounding box center [25, 38] width 21 height 21
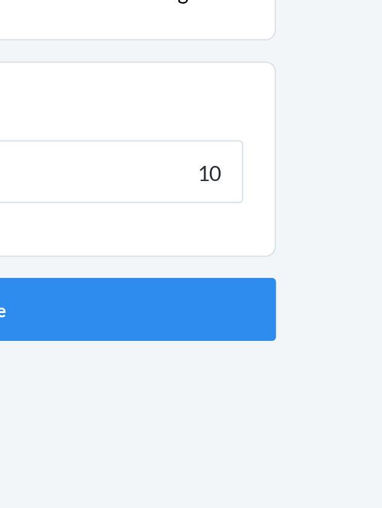
type input "10"
click at [49, 281] on button "Continue" at bounding box center [191, 295] width 284 height 29
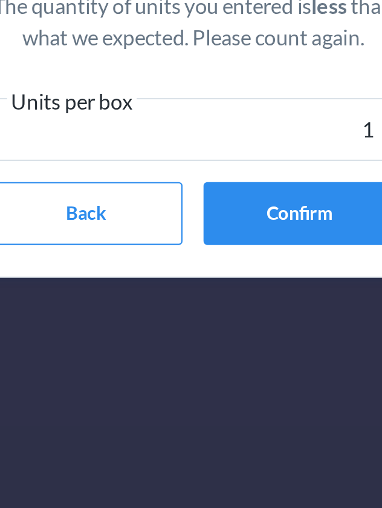
type input "10"
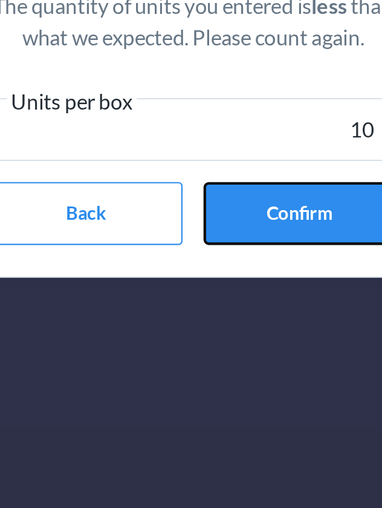
click at [231, 333] on button "Confirm" at bounding box center [240, 327] width 89 height 29
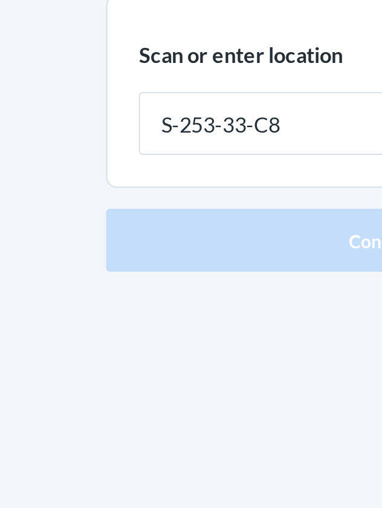
type input "S-253-33-C8"
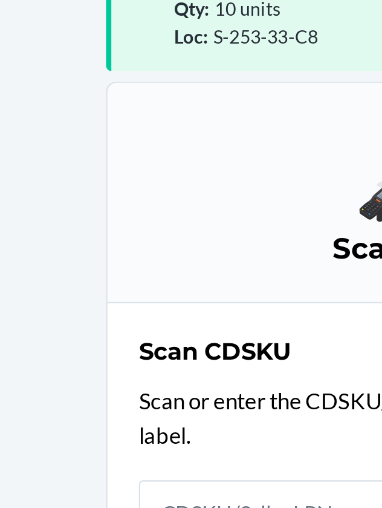
scroll to position [56, 0]
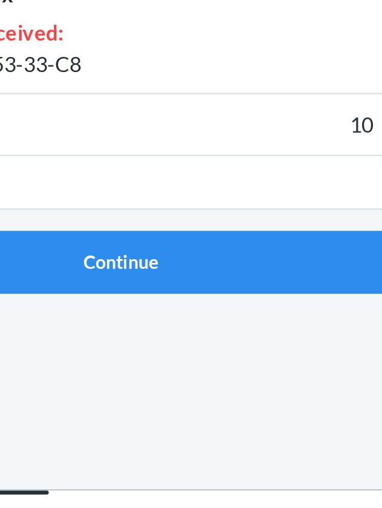
type input "10"
click at [49, 353] on button "Continue" at bounding box center [191, 367] width 284 height 29
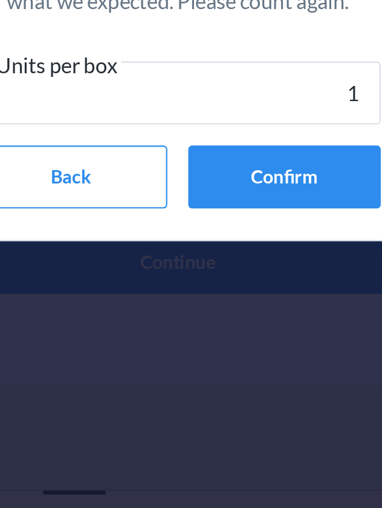
type input "10"
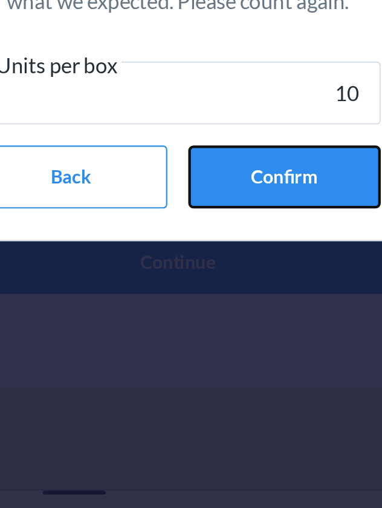
click at [235, 329] on button "Confirm" at bounding box center [240, 327] width 89 height 29
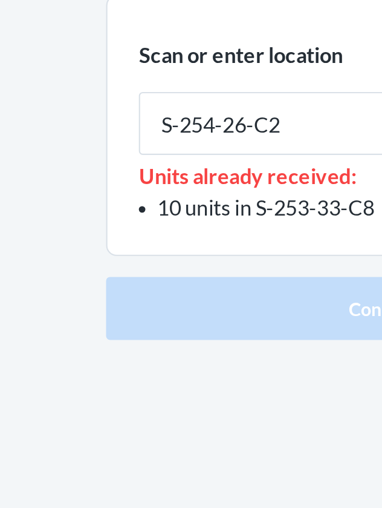
type input "S-254-26-C2"
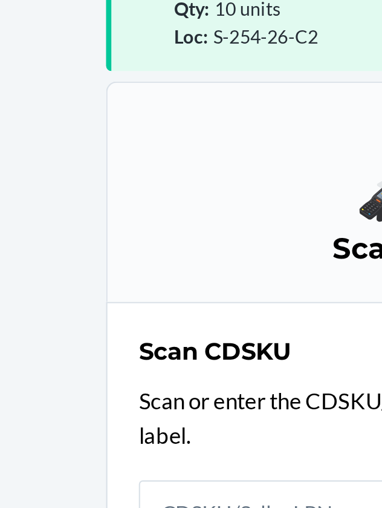
scroll to position [56, 0]
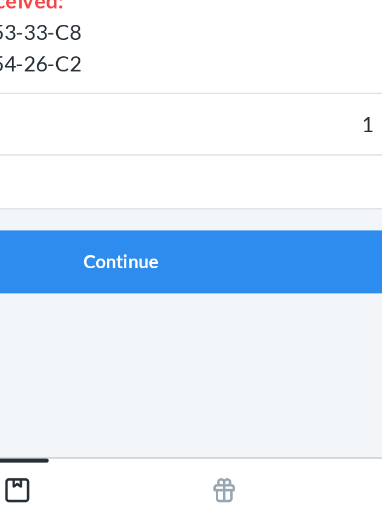
type input "15"
click button "Continue" at bounding box center [191, 381] width 284 height 29
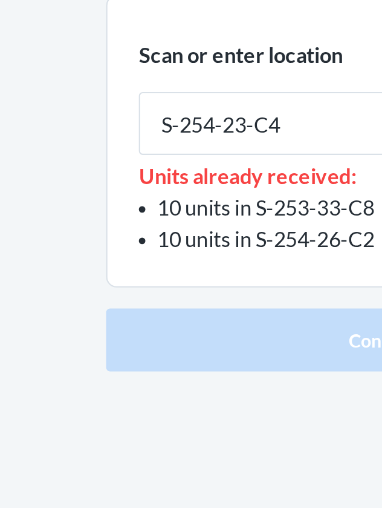
type input "S-254-23-C4"
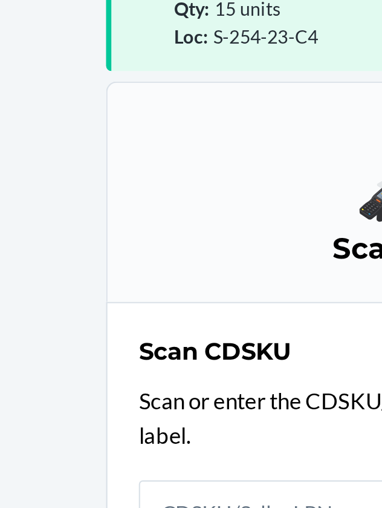
scroll to position [56, 0]
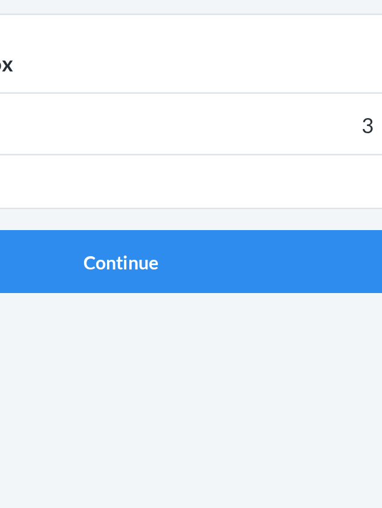
type input "35"
click button "Continue" at bounding box center [191, 295] width 284 height 29
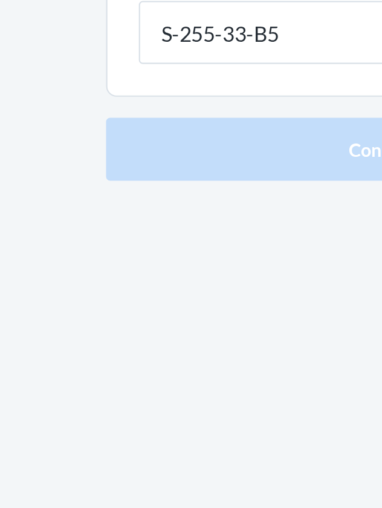
type input "S-255-33-B5"
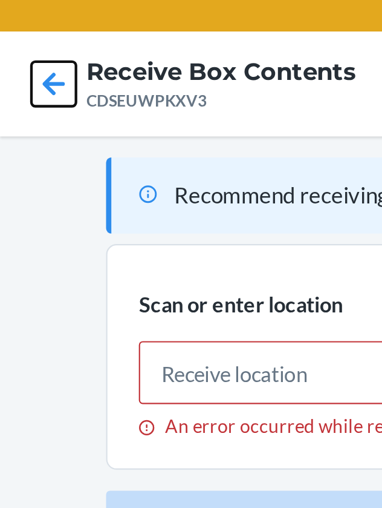
click at [21, 41] on icon at bounding box center [25, 38] width 10 height 10
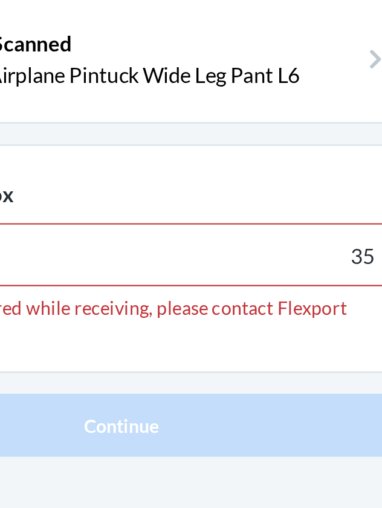
scroll to position [38, 0]
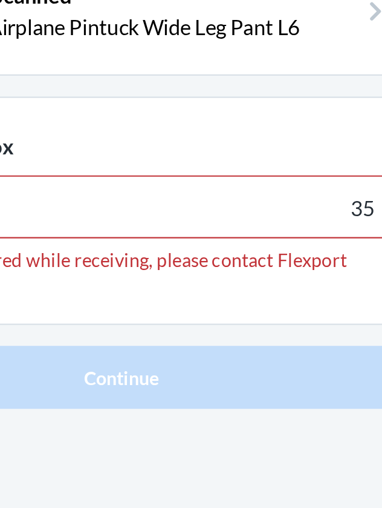
click at [304, 218] on input "35" at bounding box center [191, 232] width 254 height 29
type input "3"
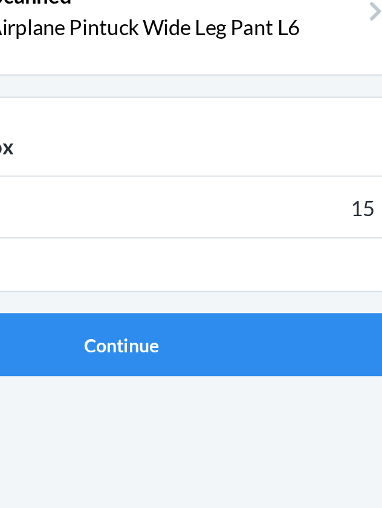
type input "15"
click at [49, 281] on button "Continue" at bounding box center [191, 295] width 284 height 29
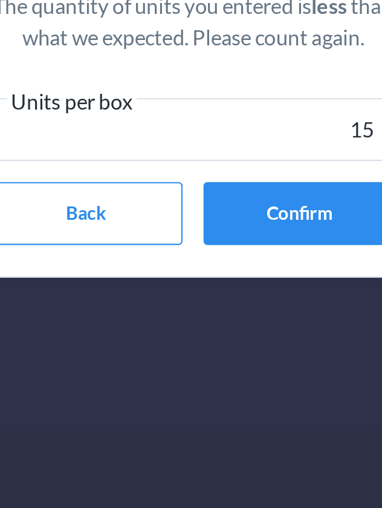
type input "15"
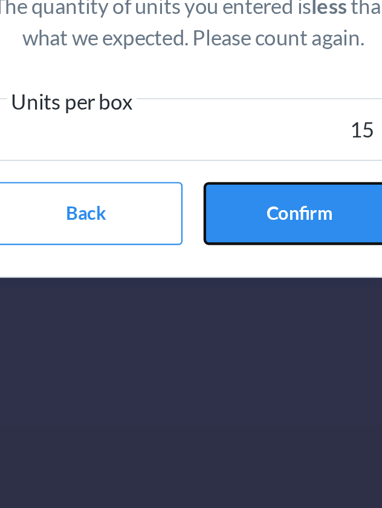
click at [235, 328] on button "Confirm" at bounding box center [240, 327] width 89 height 29
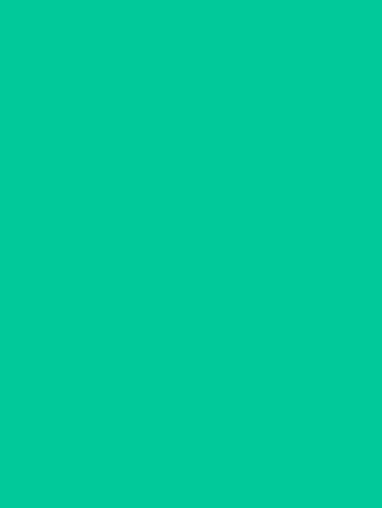
scroll to position [38, 0]
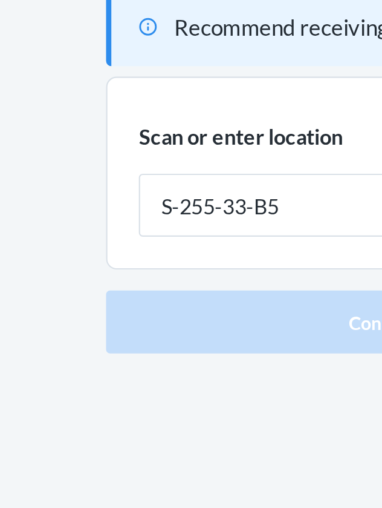
type input "S-255-33-B5"
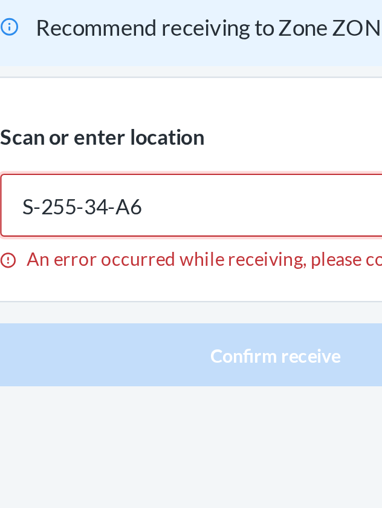
type input "S-255-34-A6"
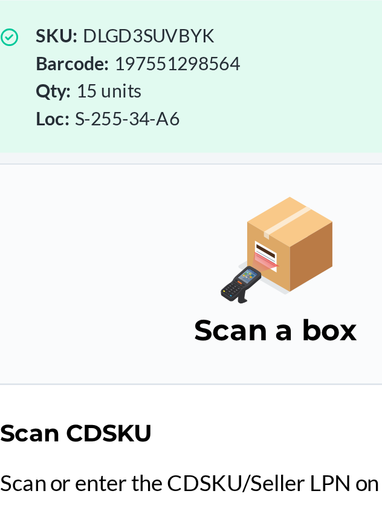
scroll to position [56, 0]
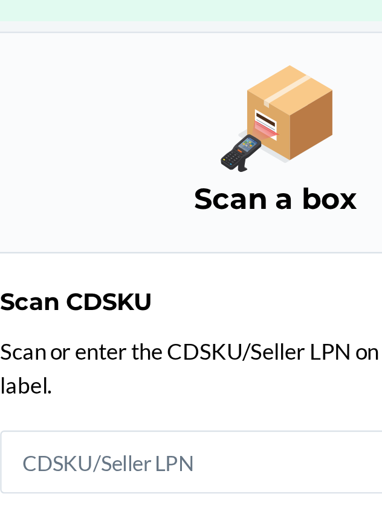
click at [100, 220] on h3 "Scan a box" at bounding box center [191, 229] width 254 height 19
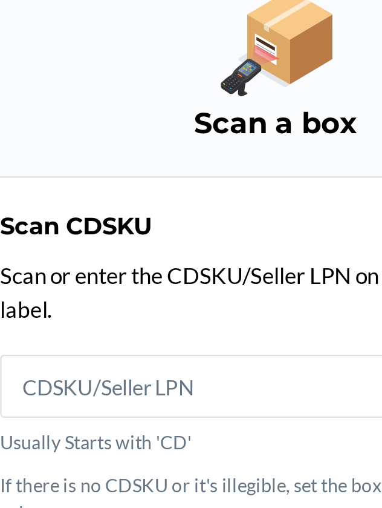
scroll to position [0, 0]
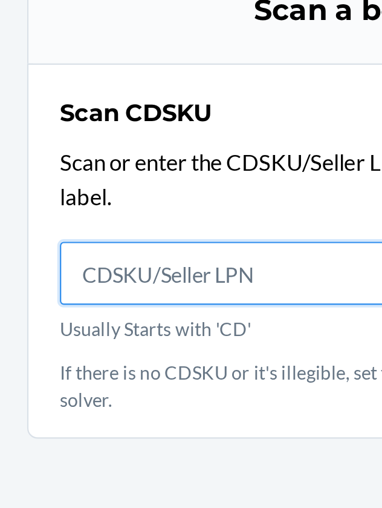
click at [77, 347] on input "Usually Starts with 'CD'" at bounding box center [191, 350] width 254 height 29
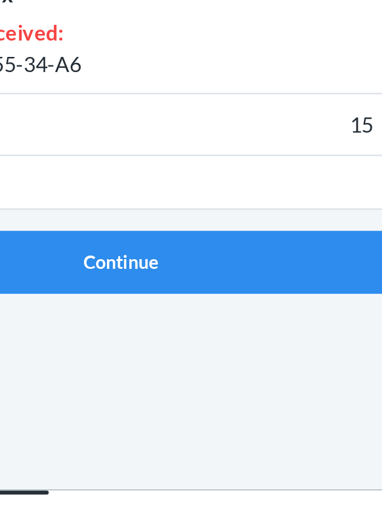
type input "15"
click at [49, 353] on button "Continue" at bounding box center [191, 367] width 284 height 29
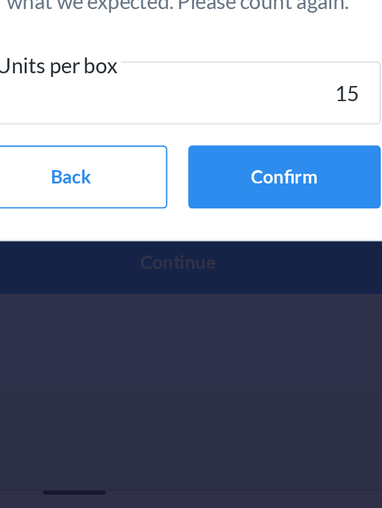
type input "15"
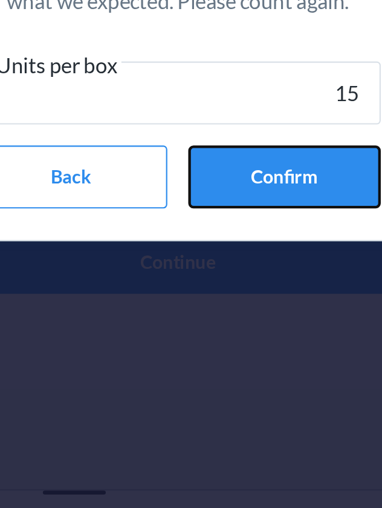
click at [232, 330] on button "Confirm" at bounding box center [240, 327] width 89 height 29
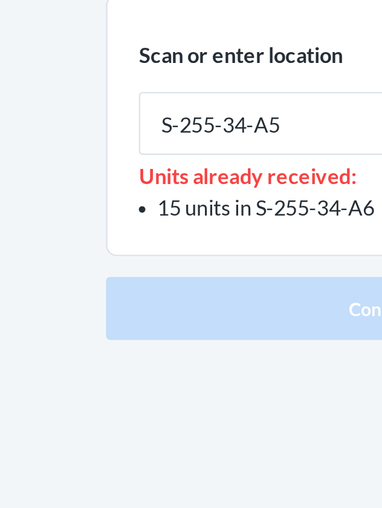
type input "S-255-34-A5"
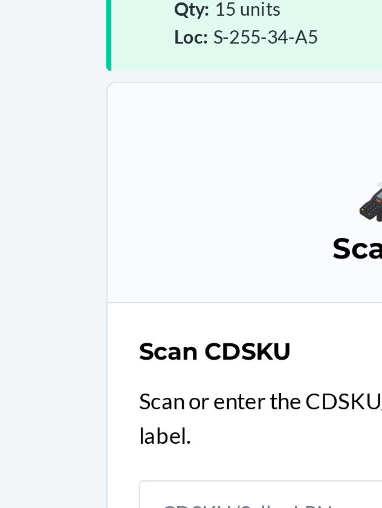
scroll to position [56, 0]
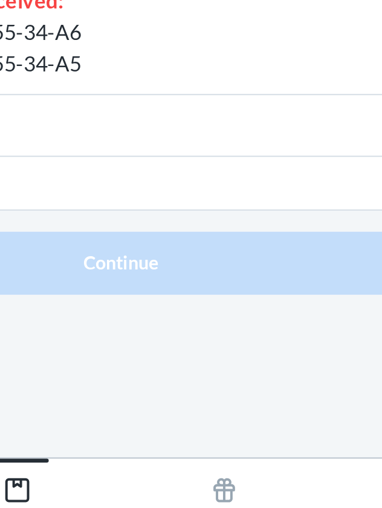
type input "5"
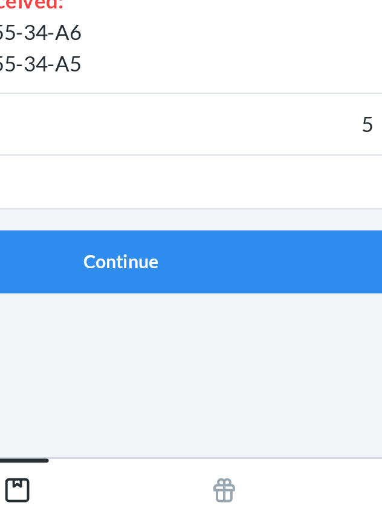
click button "Continue" at bounding box center [191, 381] width 284 height 29
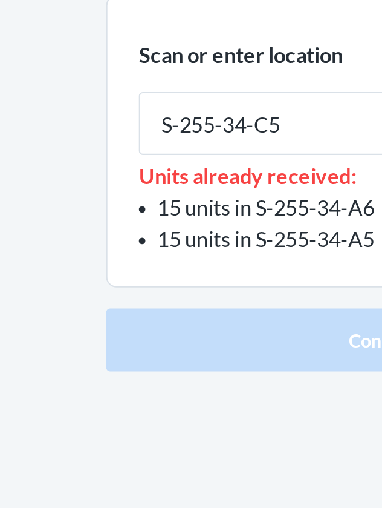
type input "S-255-34-C5"
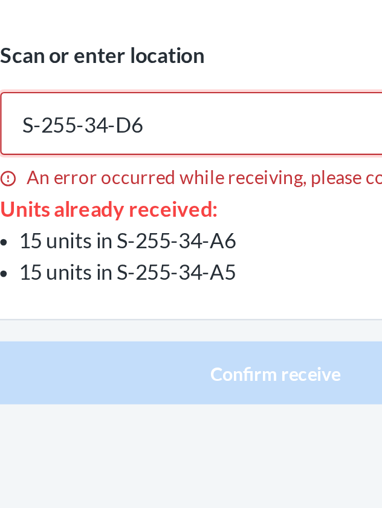
type input "S-255-34-D6"
type input "S-255-34-D5"
type input "S-255-34-B3"
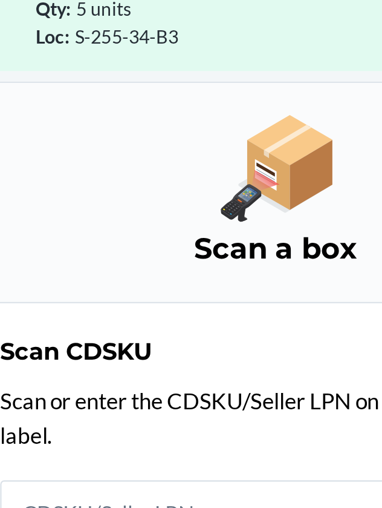
scroll to position [56, 0]
